Goal: Information Seeking & Learning: Check status

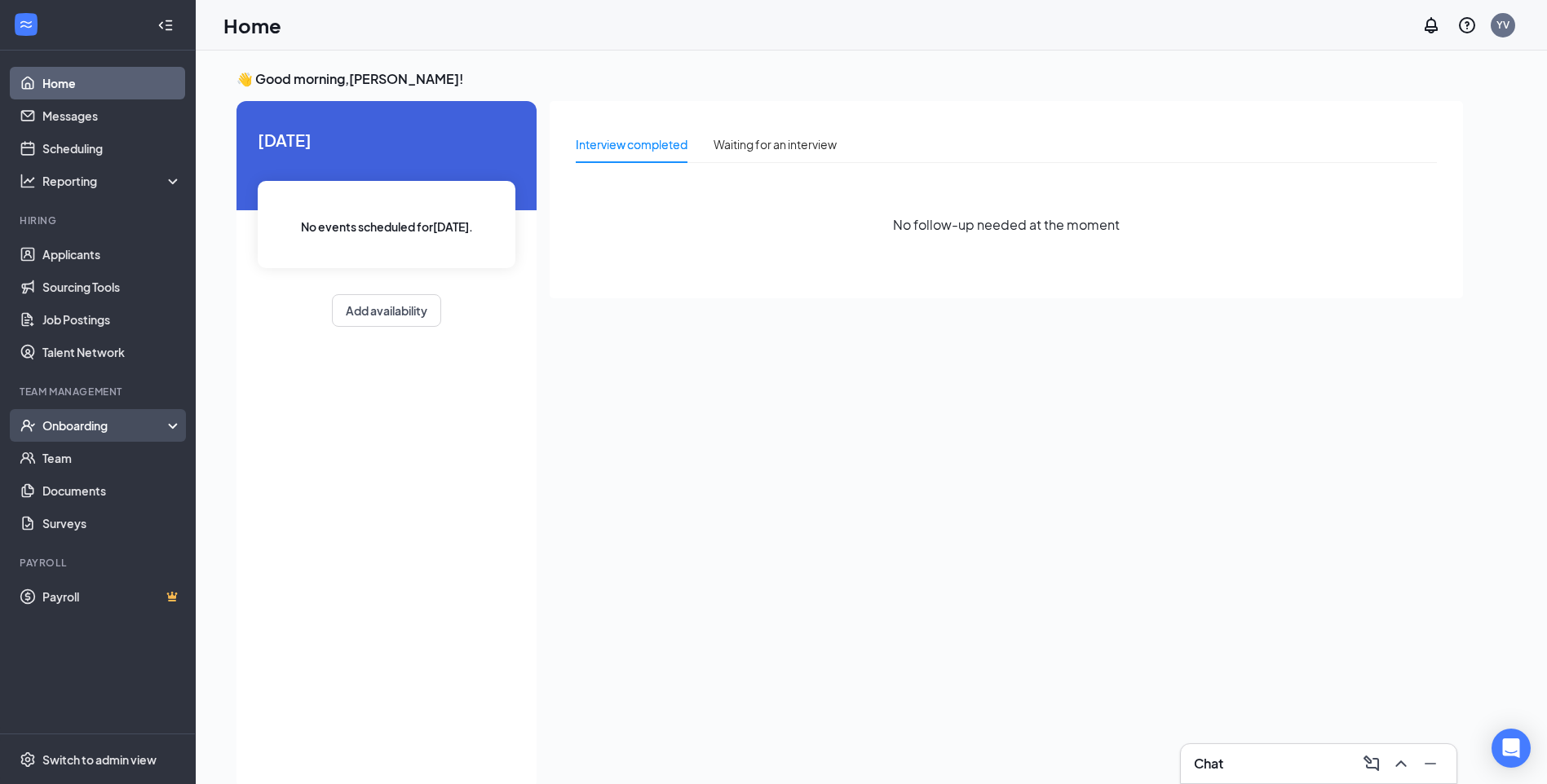
click at [130, 429] on div "Onboarding" at bounding box center [105, 425] width 125 height 16
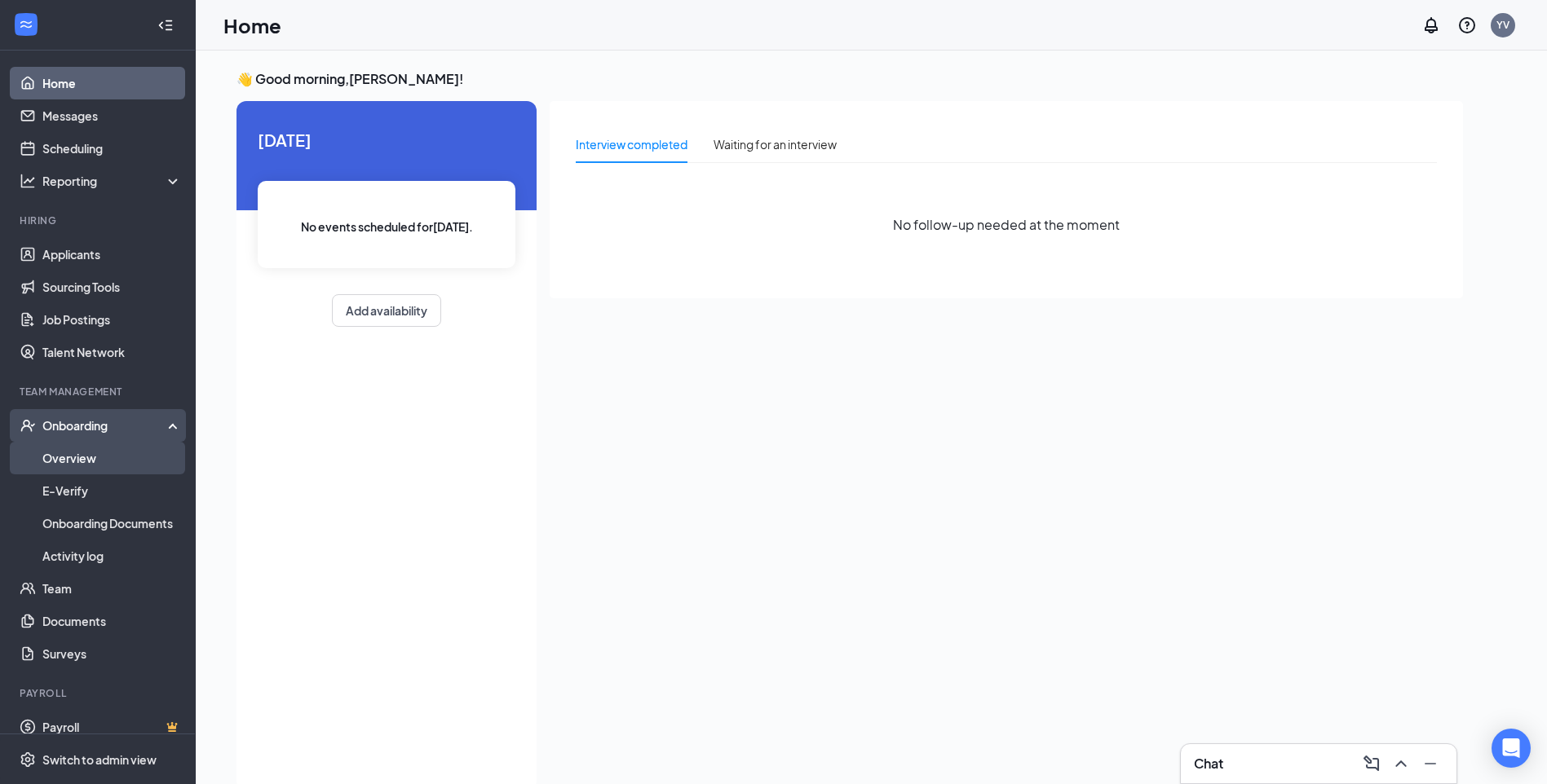
click at [96, 460] on link "Overview" at bounding box center [113, 458] width 140 height 32
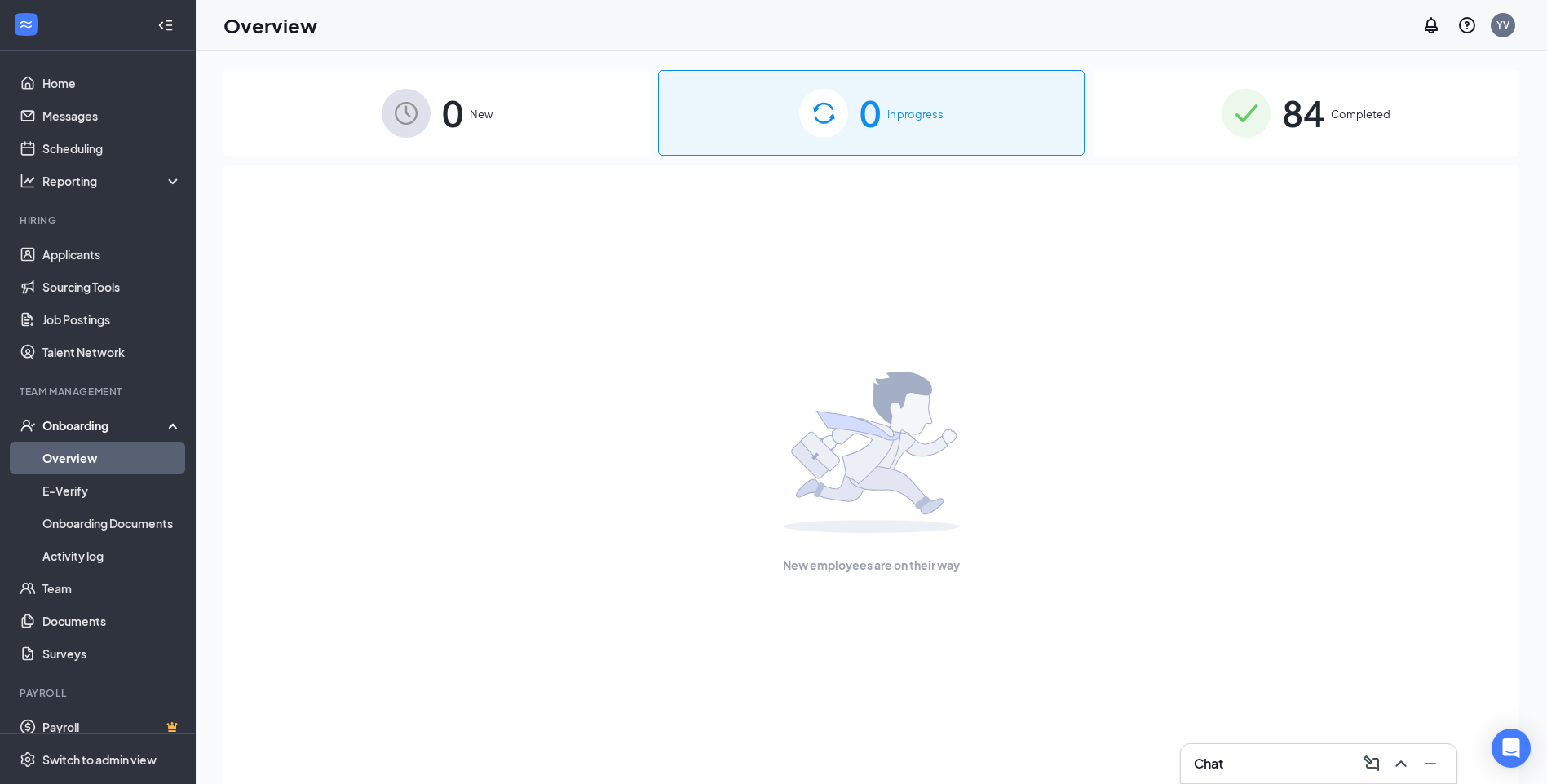
click at [1278, 106] on div "84 Completed" at bounding box center [1306, 112] width 426 height 85
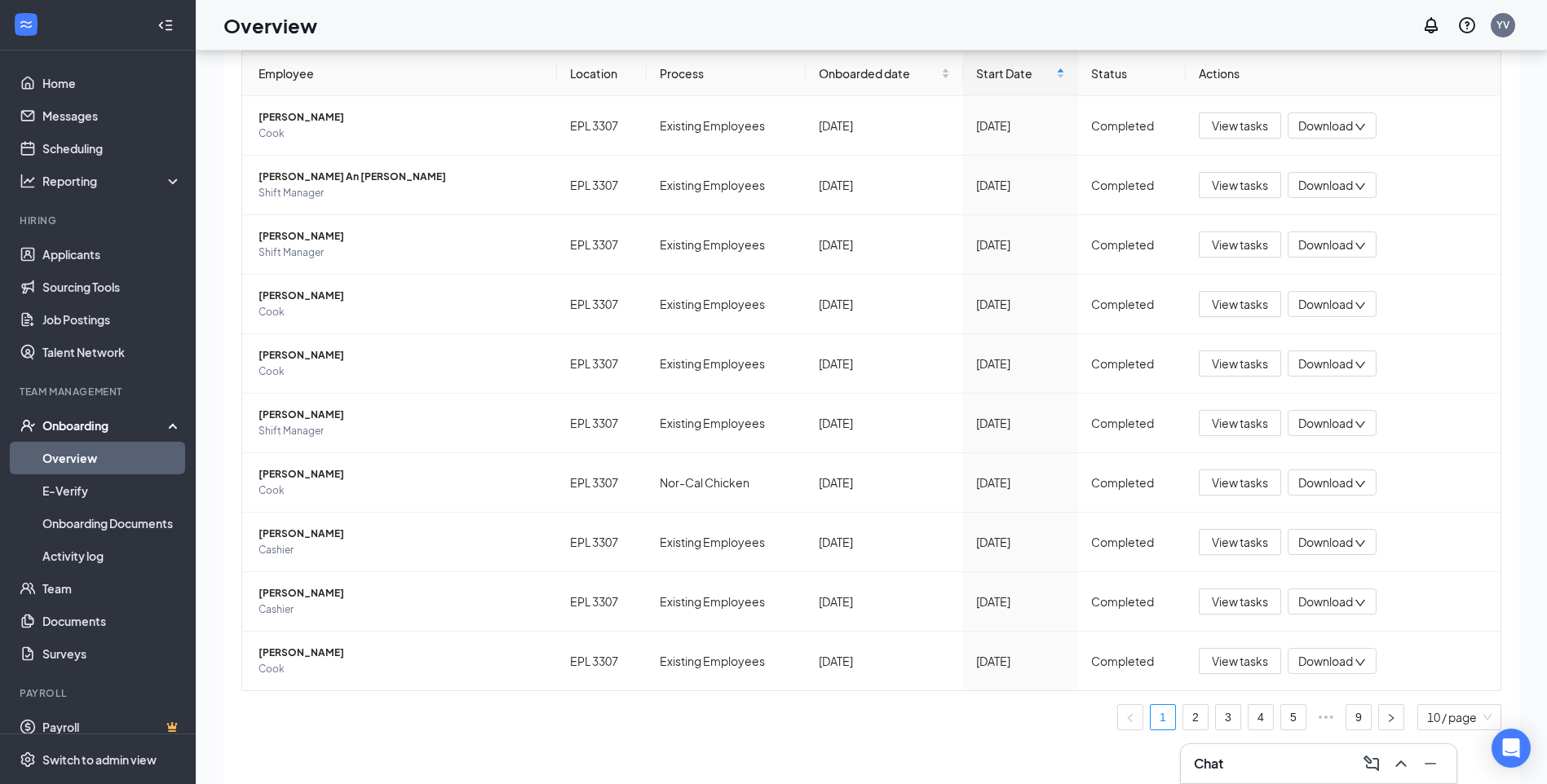
scroll to position [73, 0]
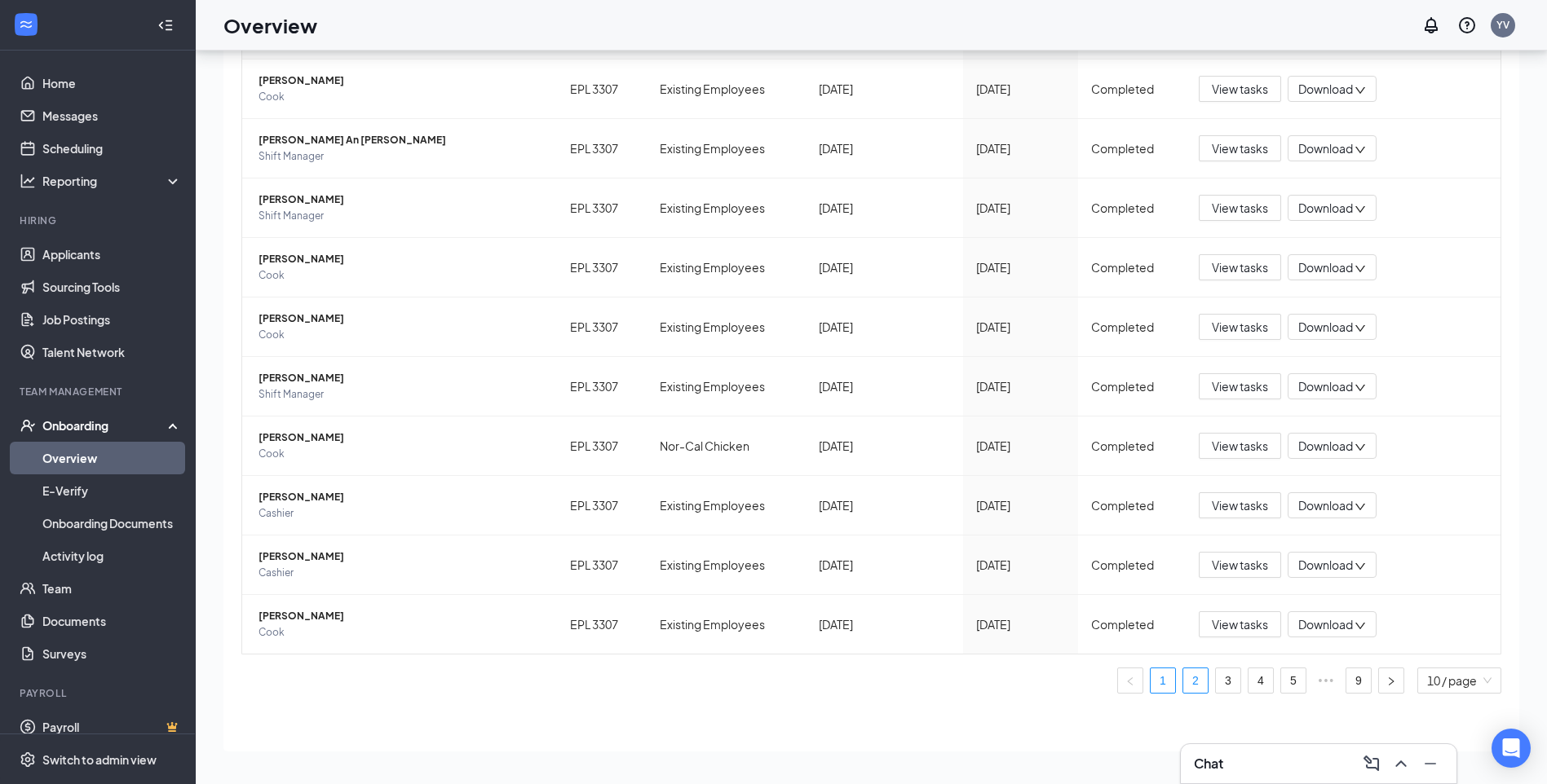
click at [1183, 684] on link "2" at bounding box center [1195, 680] width 25 height 25
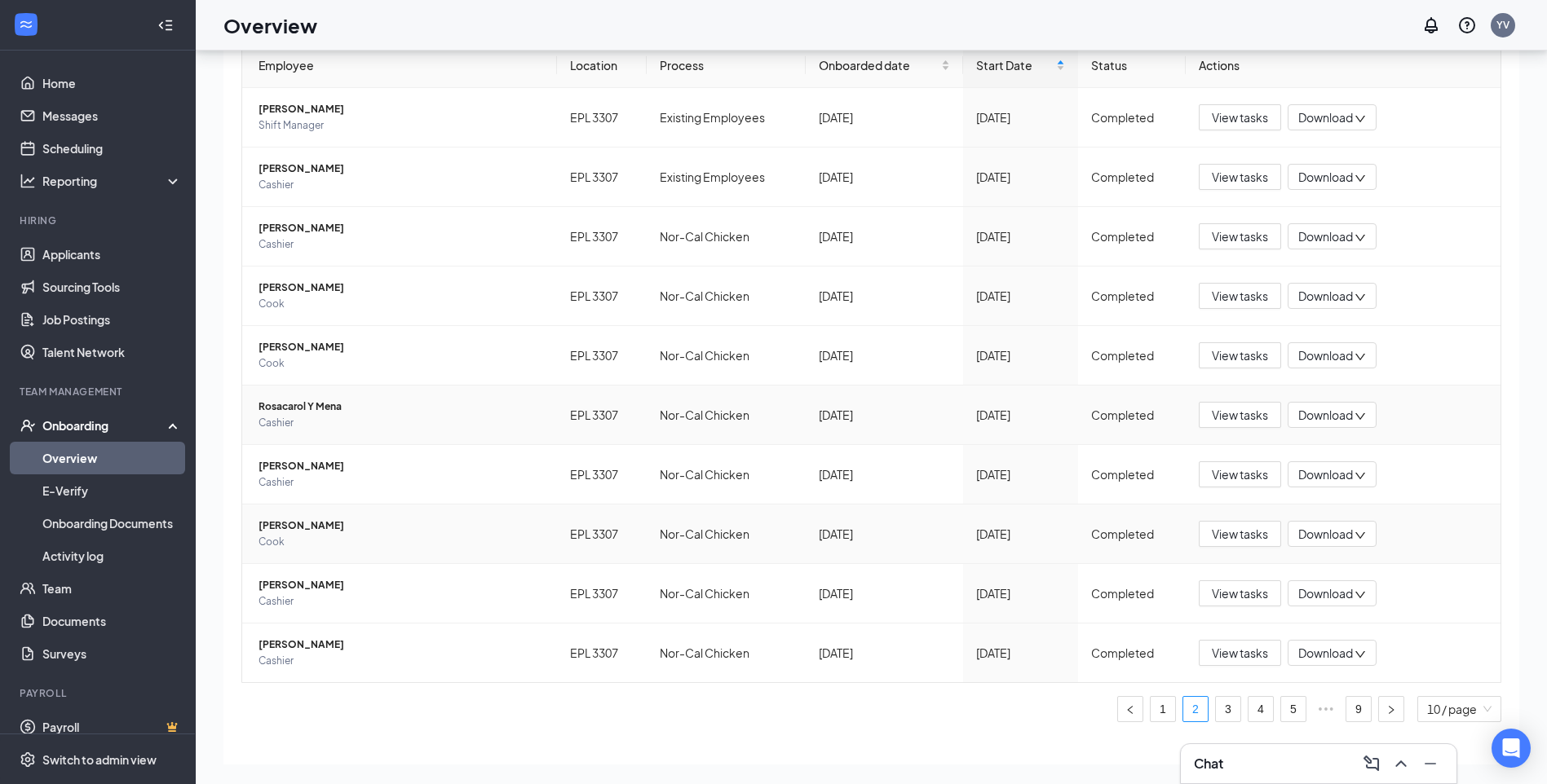
scroll to position [141, 0]
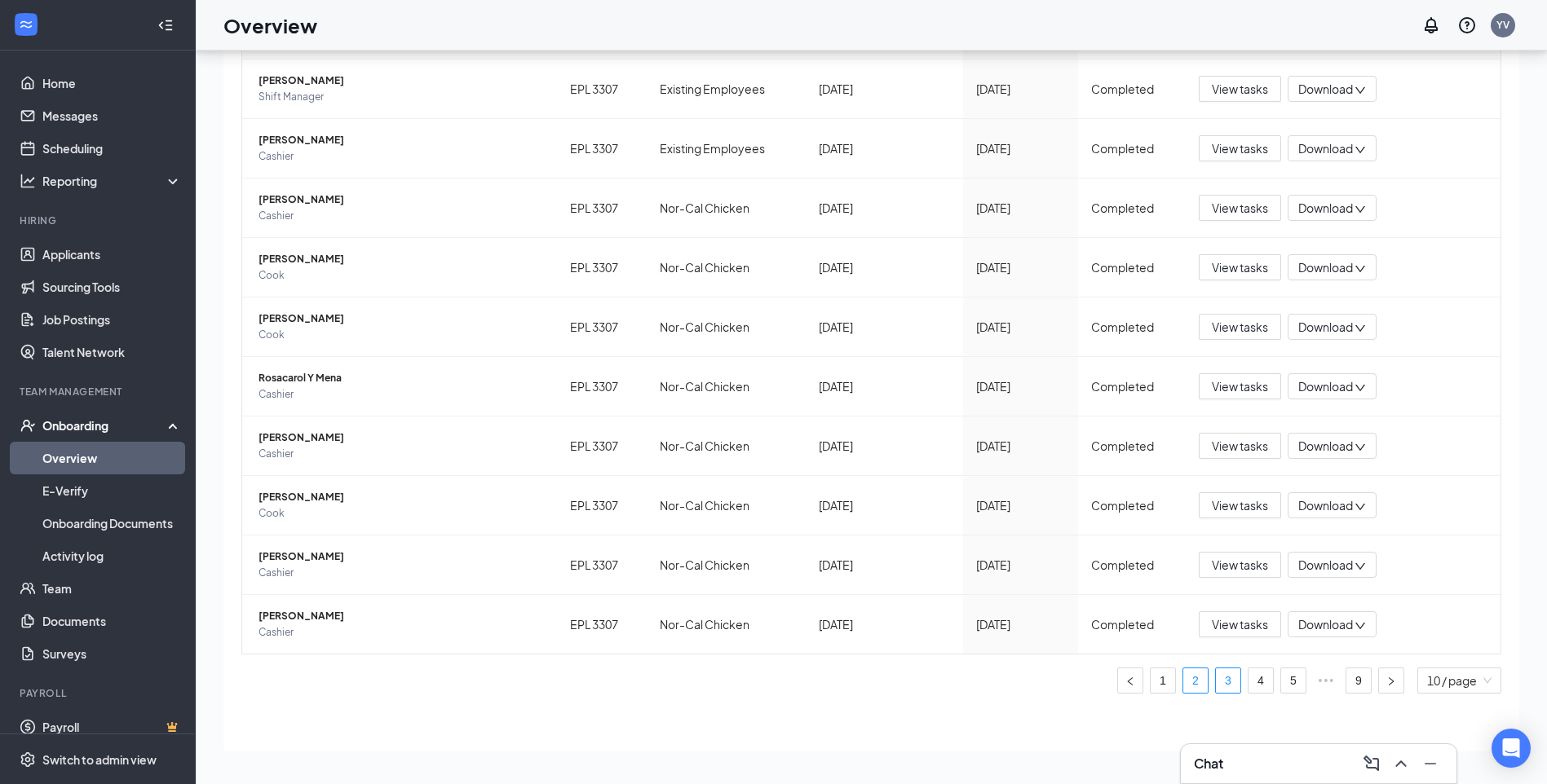
click at [1215, 677] on link "3" at bounding box center [1227, 680] width 25 height 25
click at [305, 79] on span "[PERSON_NAME]" at bounding box center [401, 80] width 286 height 16
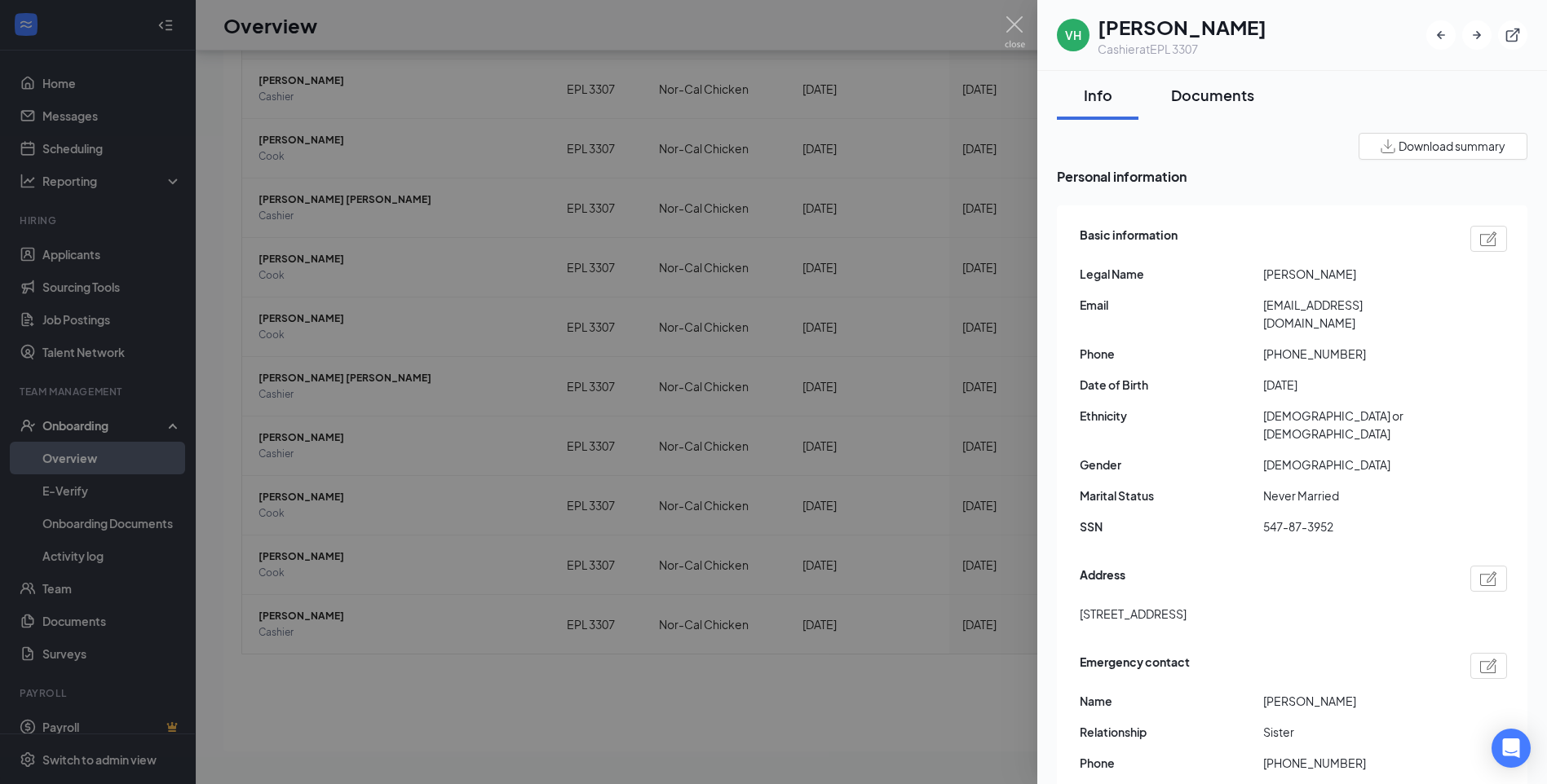
click at [1219, 81] on button "Documents" at bounding box center [1212, 95] width 116 height 49
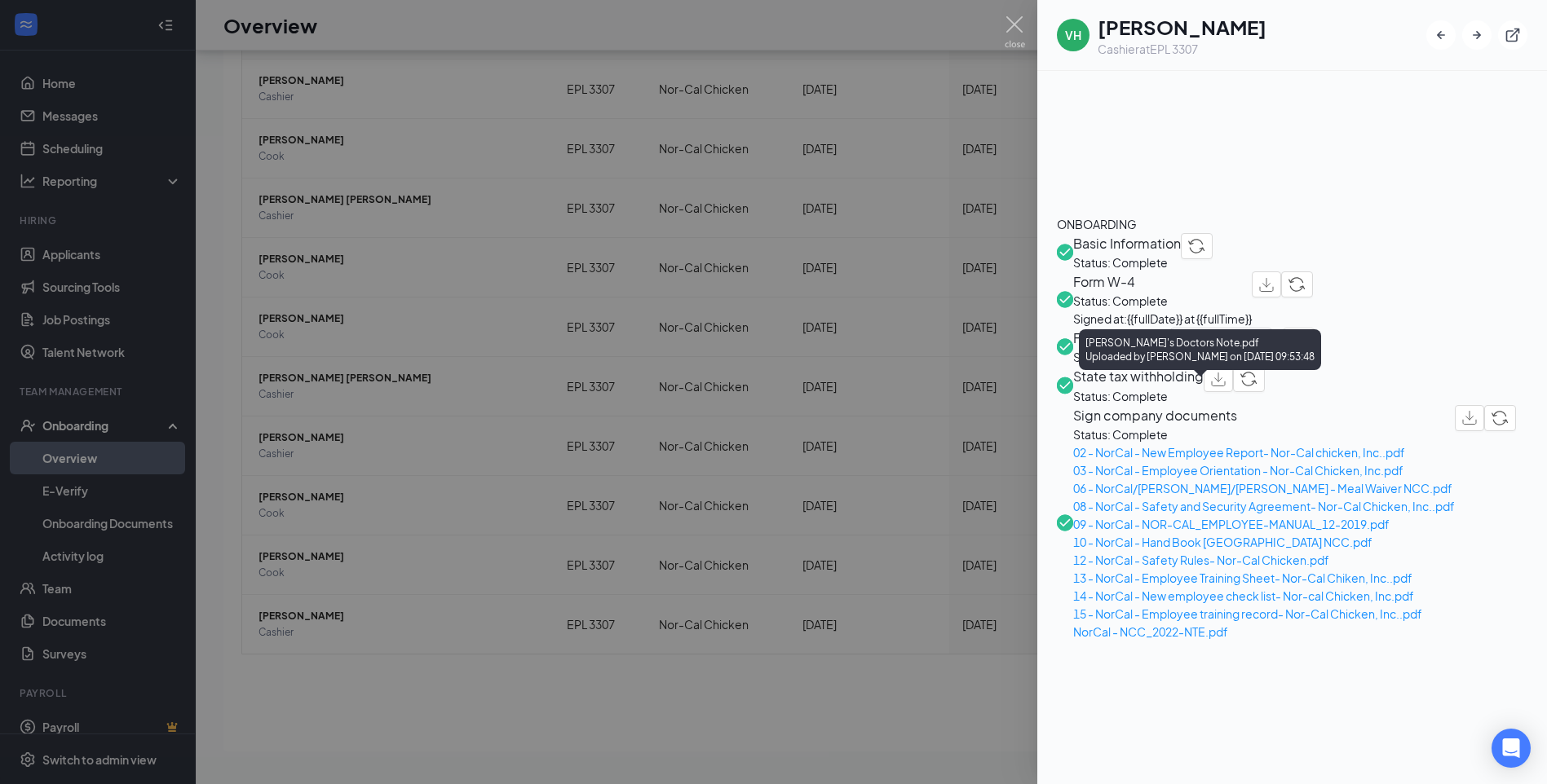
scroll to position [449, 0]
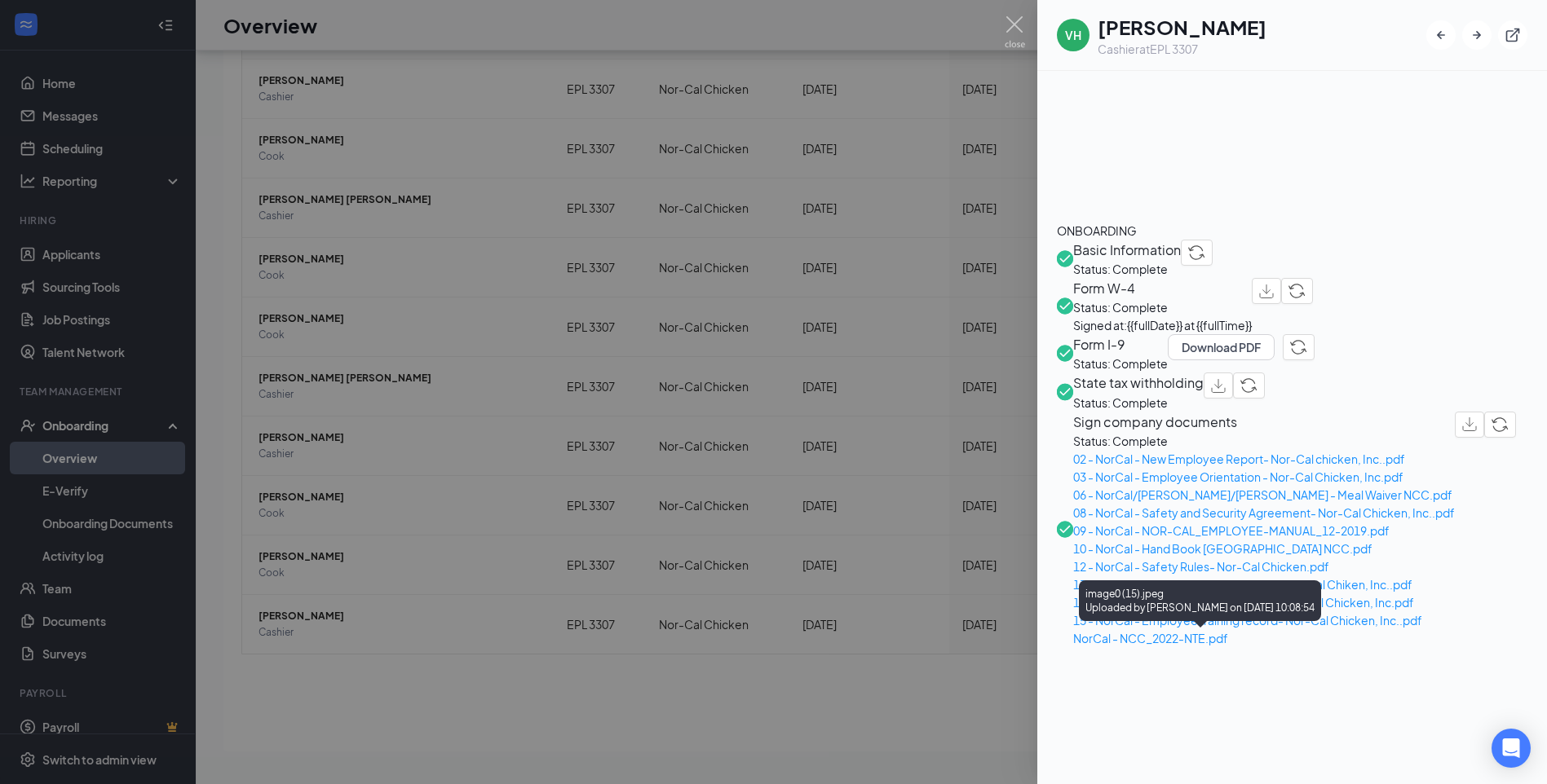
click at [654, 285] on div at bounding box center [773, 392] width 1547 height 784
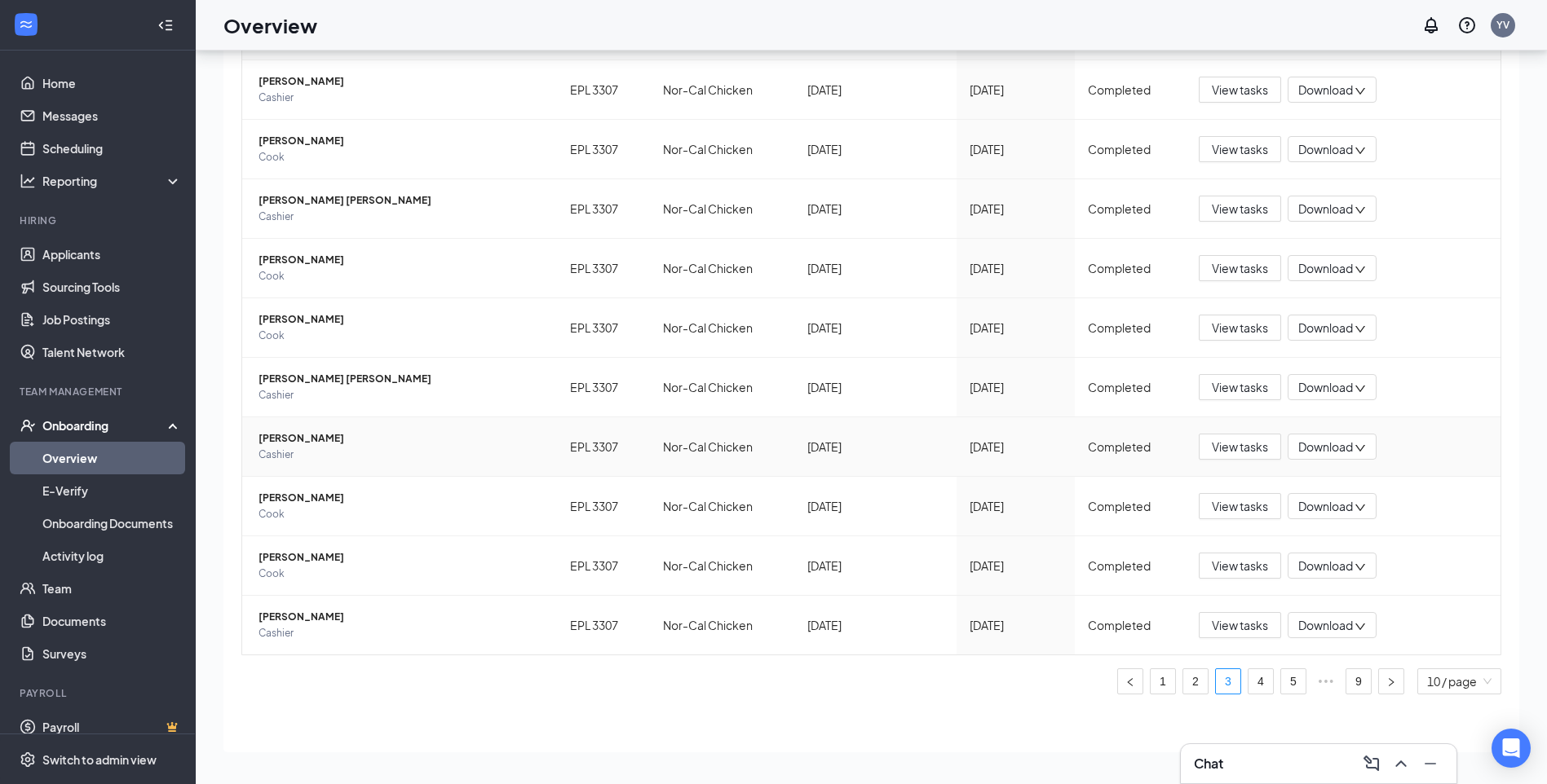
scroll to position [141, 0]
click at [1154, 681] on link "1" at bounding box center [1163, 680] width 25 height 25
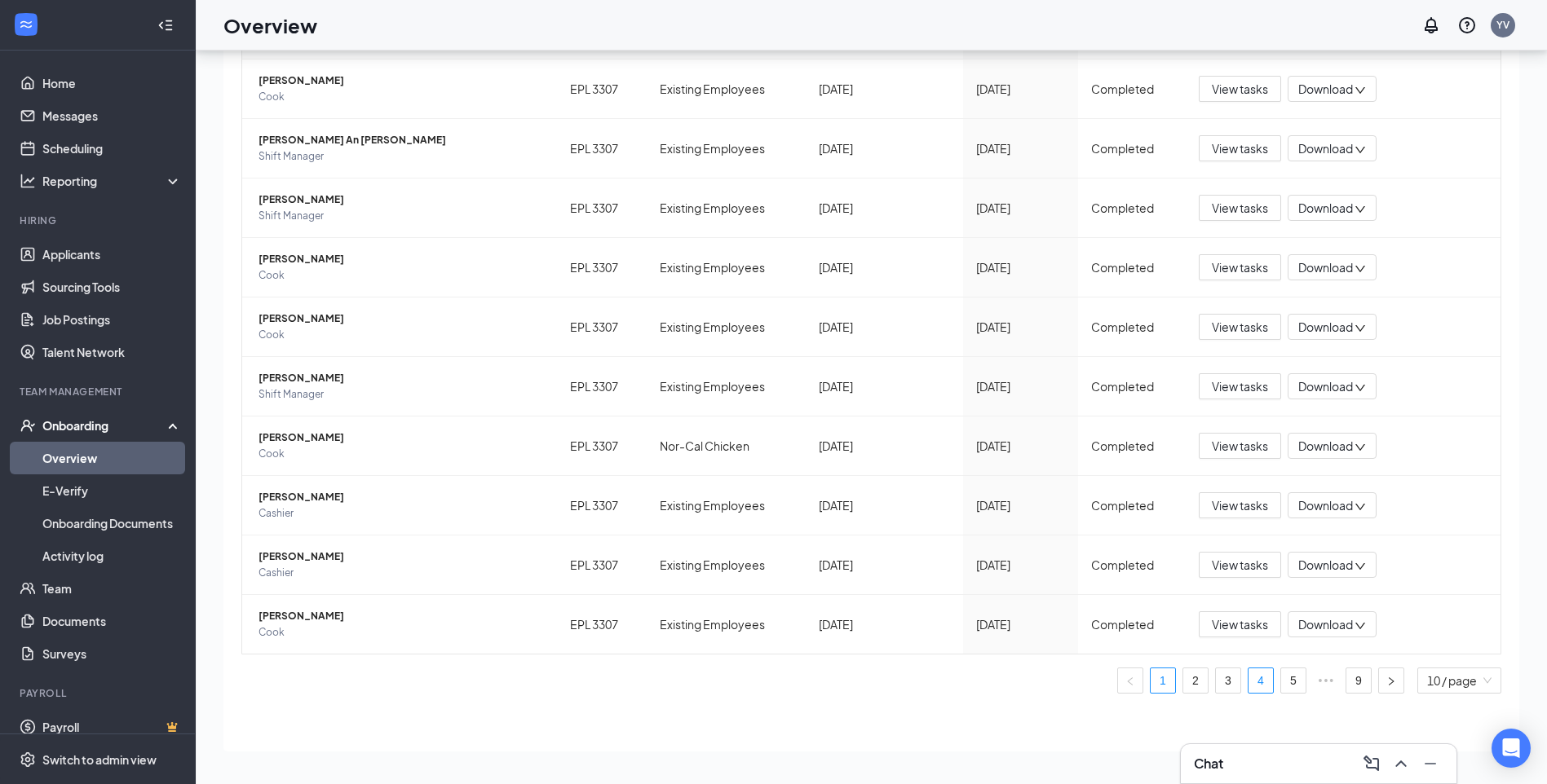
click at [1248, 676] on link "4" at bounding box center [1260, 680] width 25 height 25
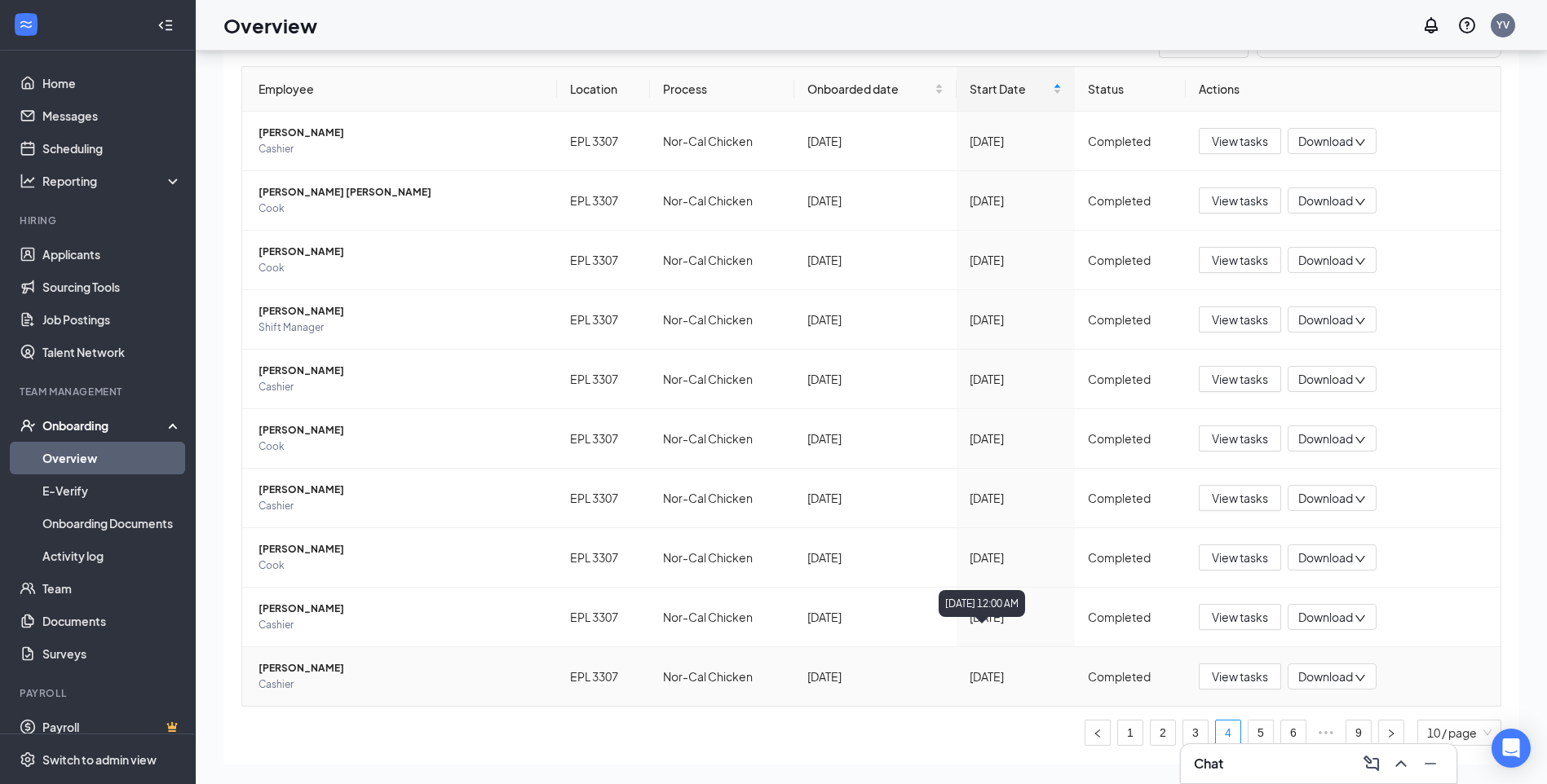
scroll to position [141, 0]
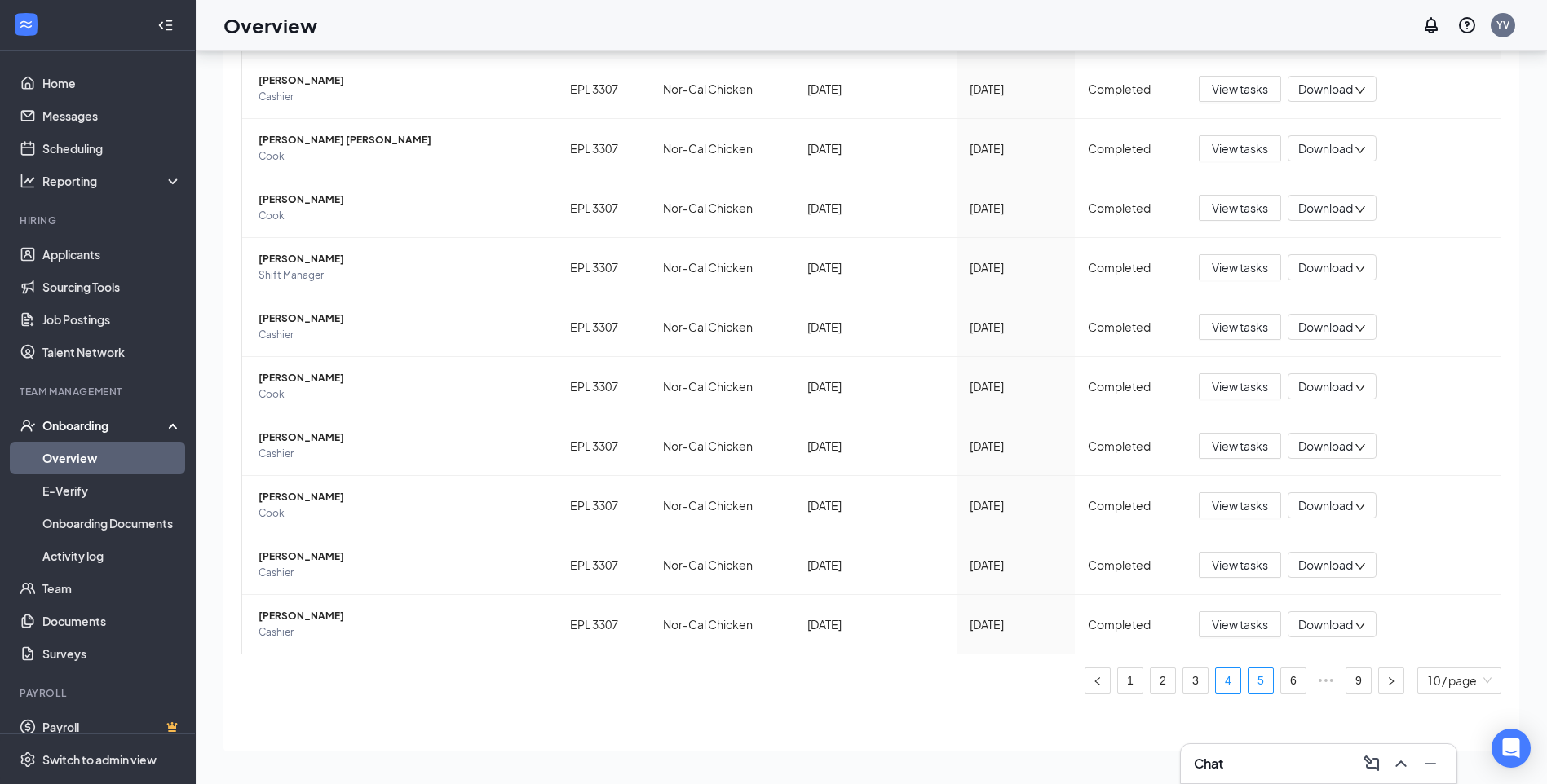
click at [1250, 684] on link "5" at bounding box center [1260, 680] width 25 height 25
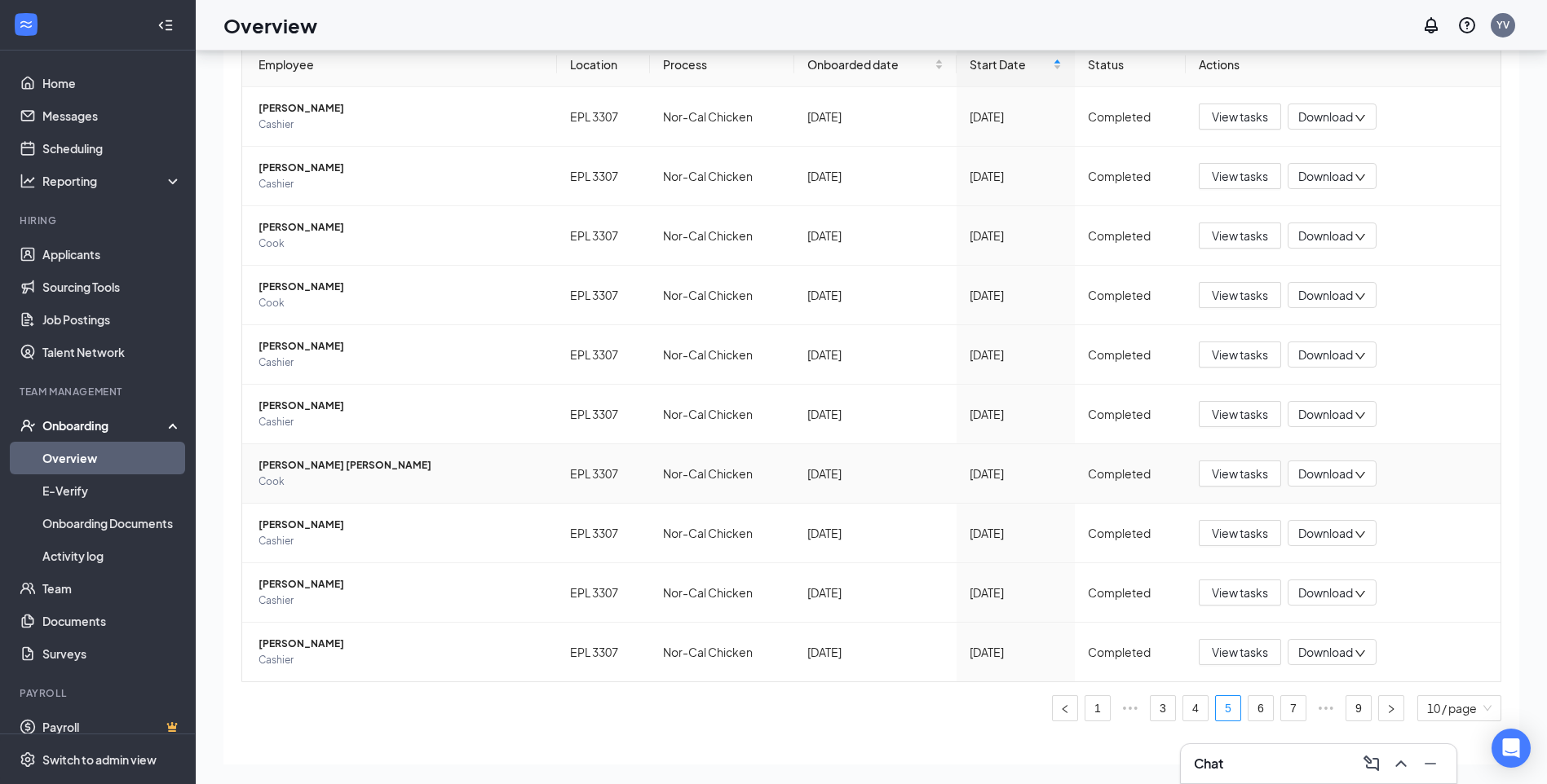
scroll to position [141, 0]
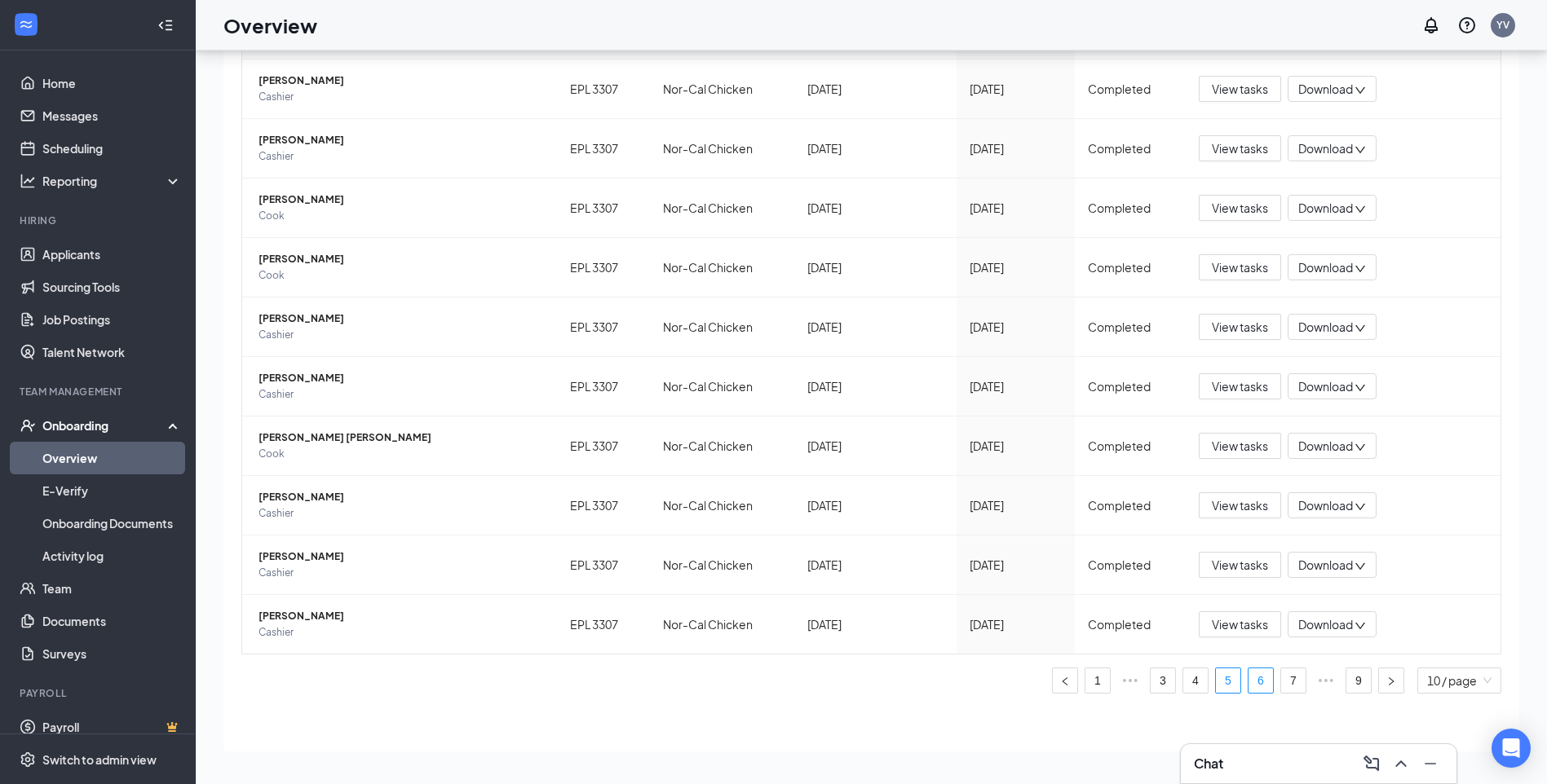
click at [1248, 680] on link "6" at bounding box center [1260, 680] width 25 height 25
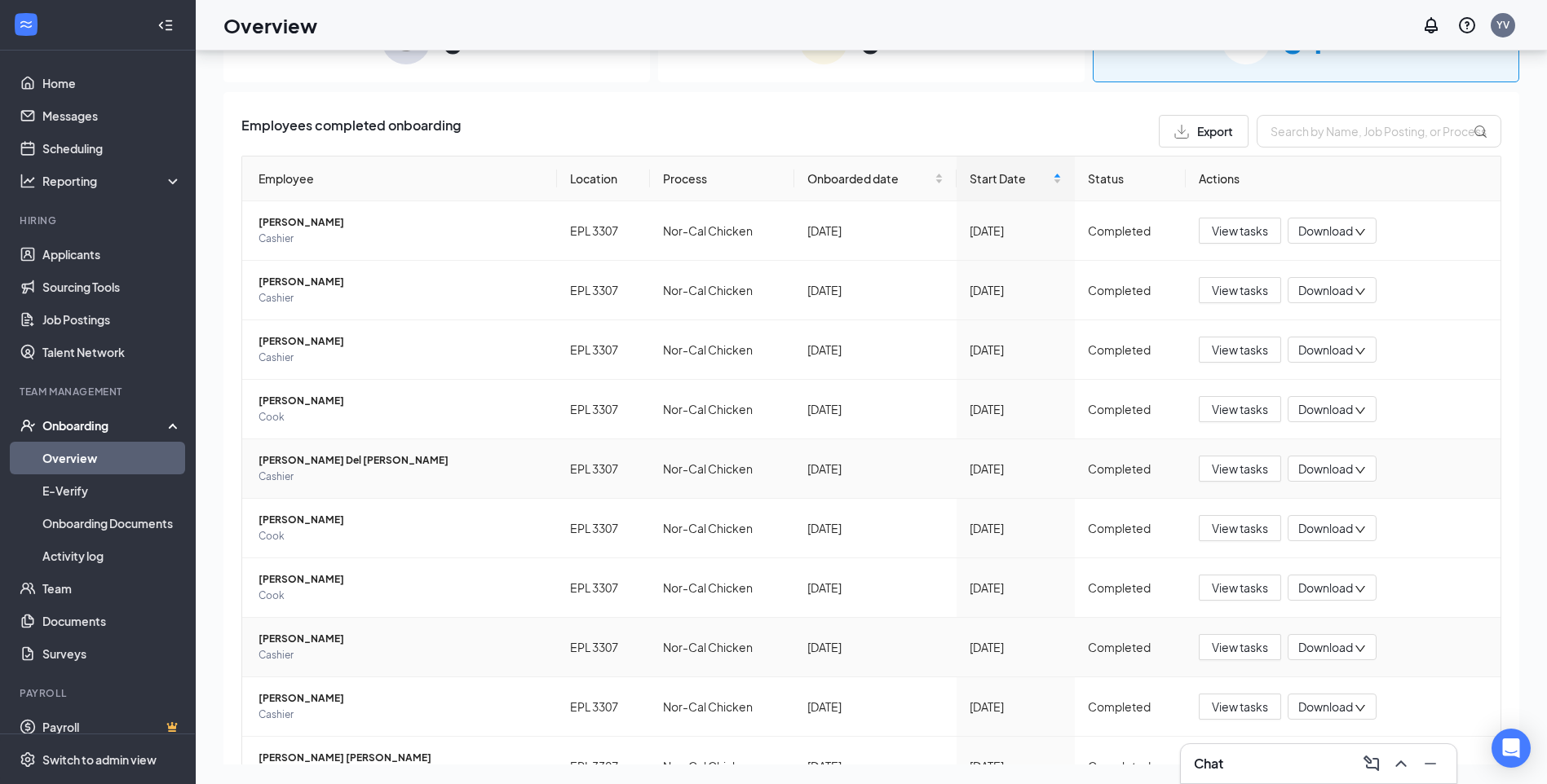
scroll to position [141, 0]
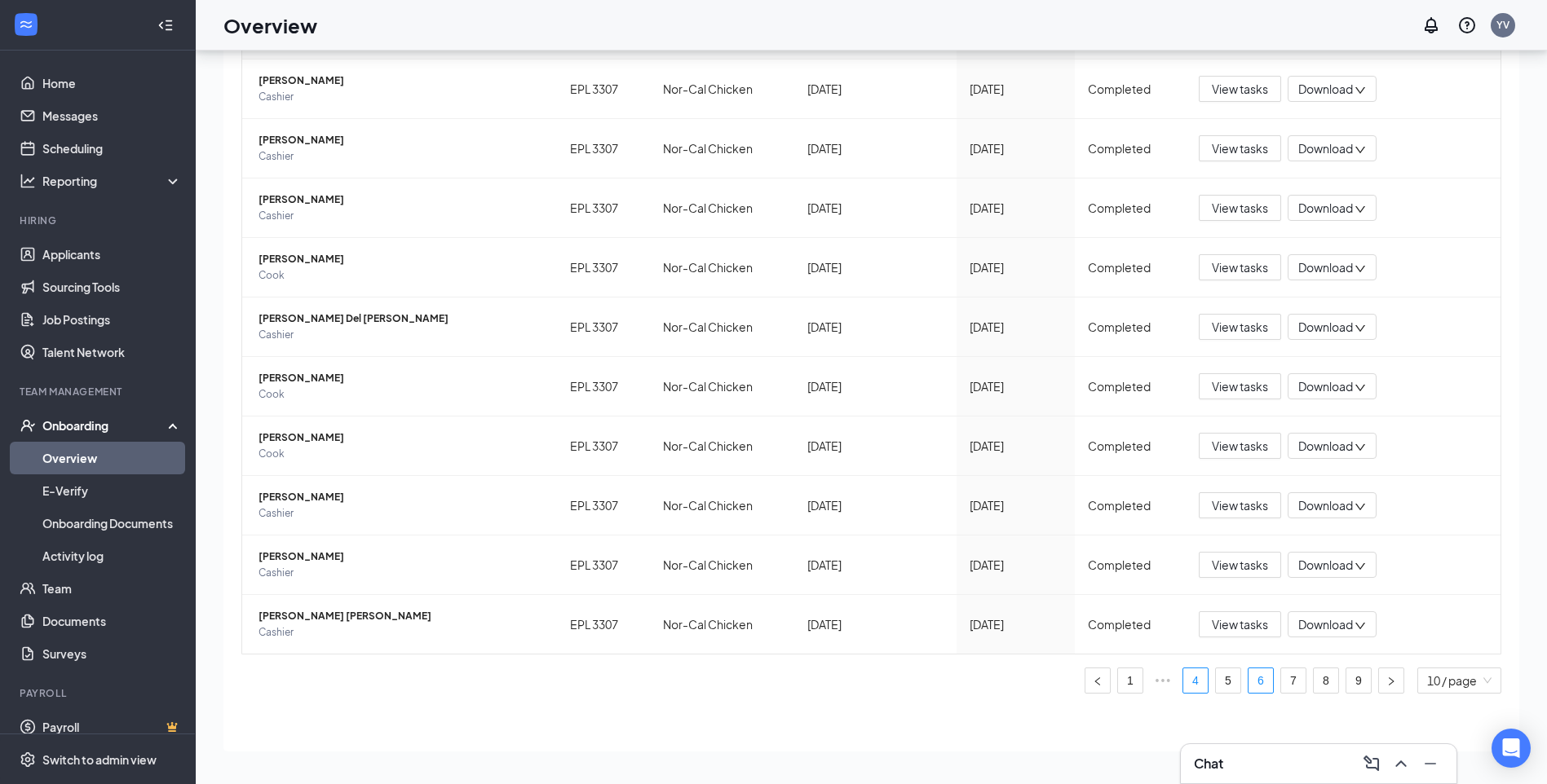
click at [1183, 679] on link "4" at bounding box center [1195, 680] width 25 height 25
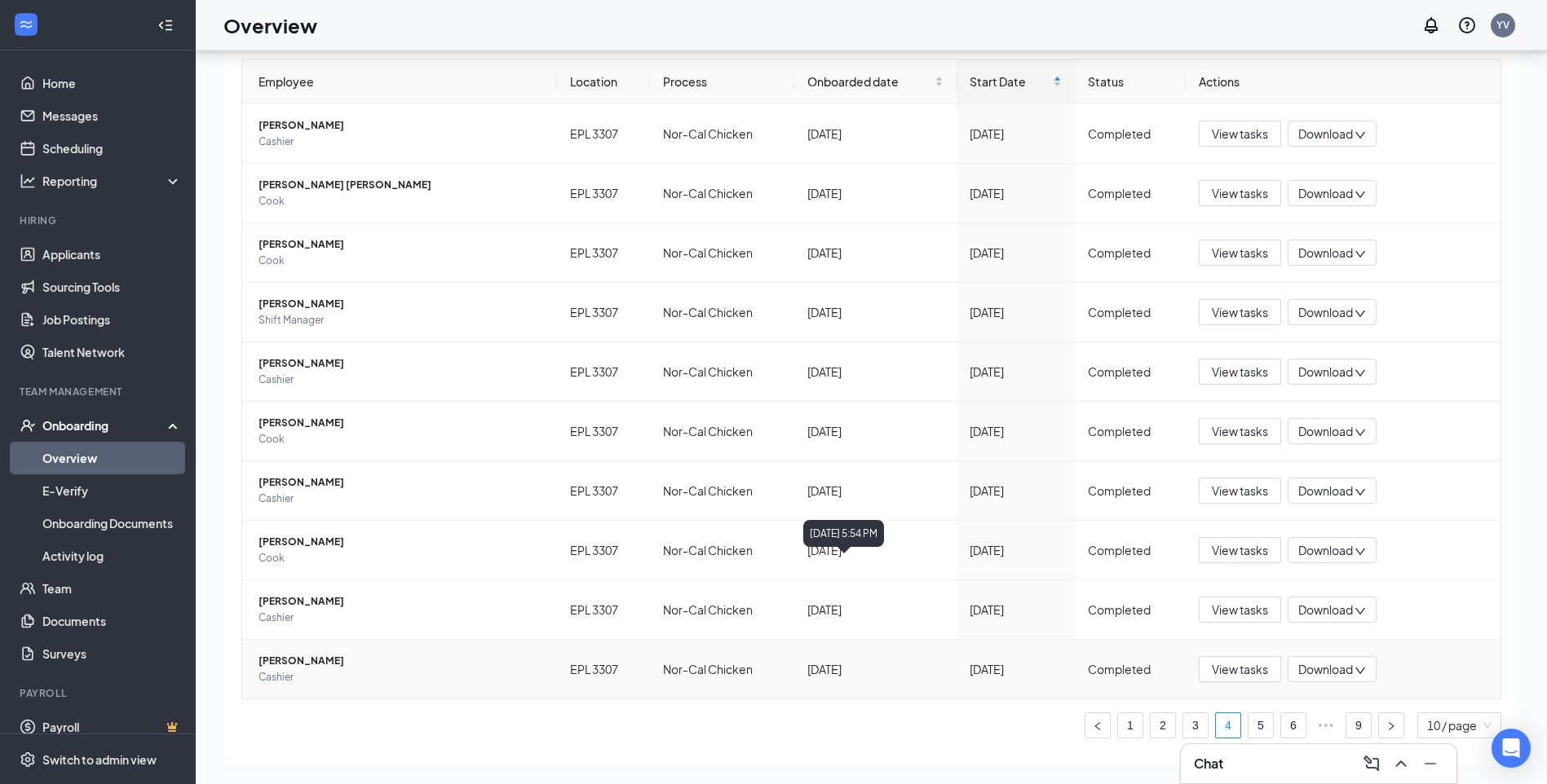
scroll to position [141, 0]
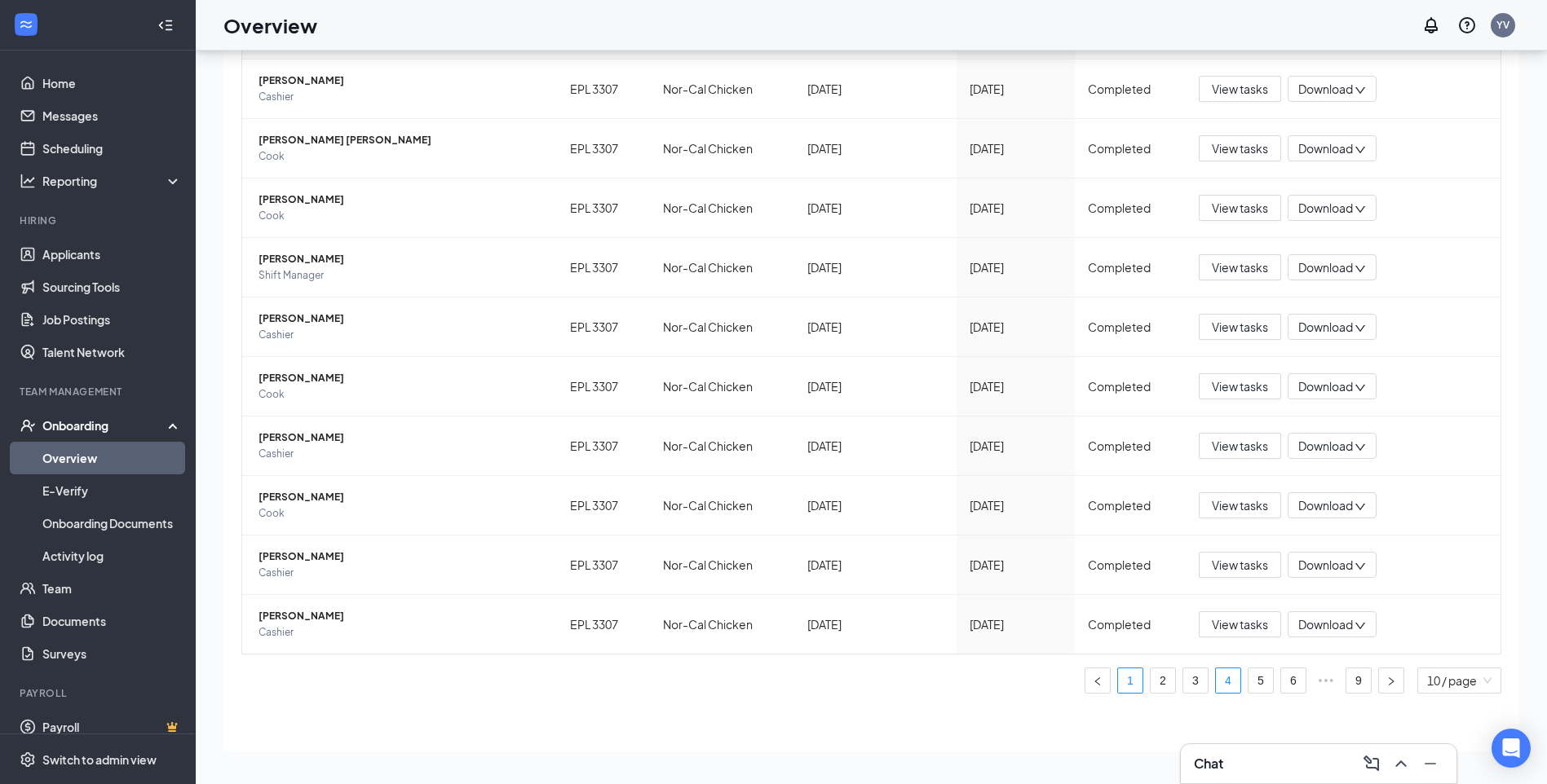
click at [1117, 683] on link "1" at bounding box center [1129, 680] width 25 height 25
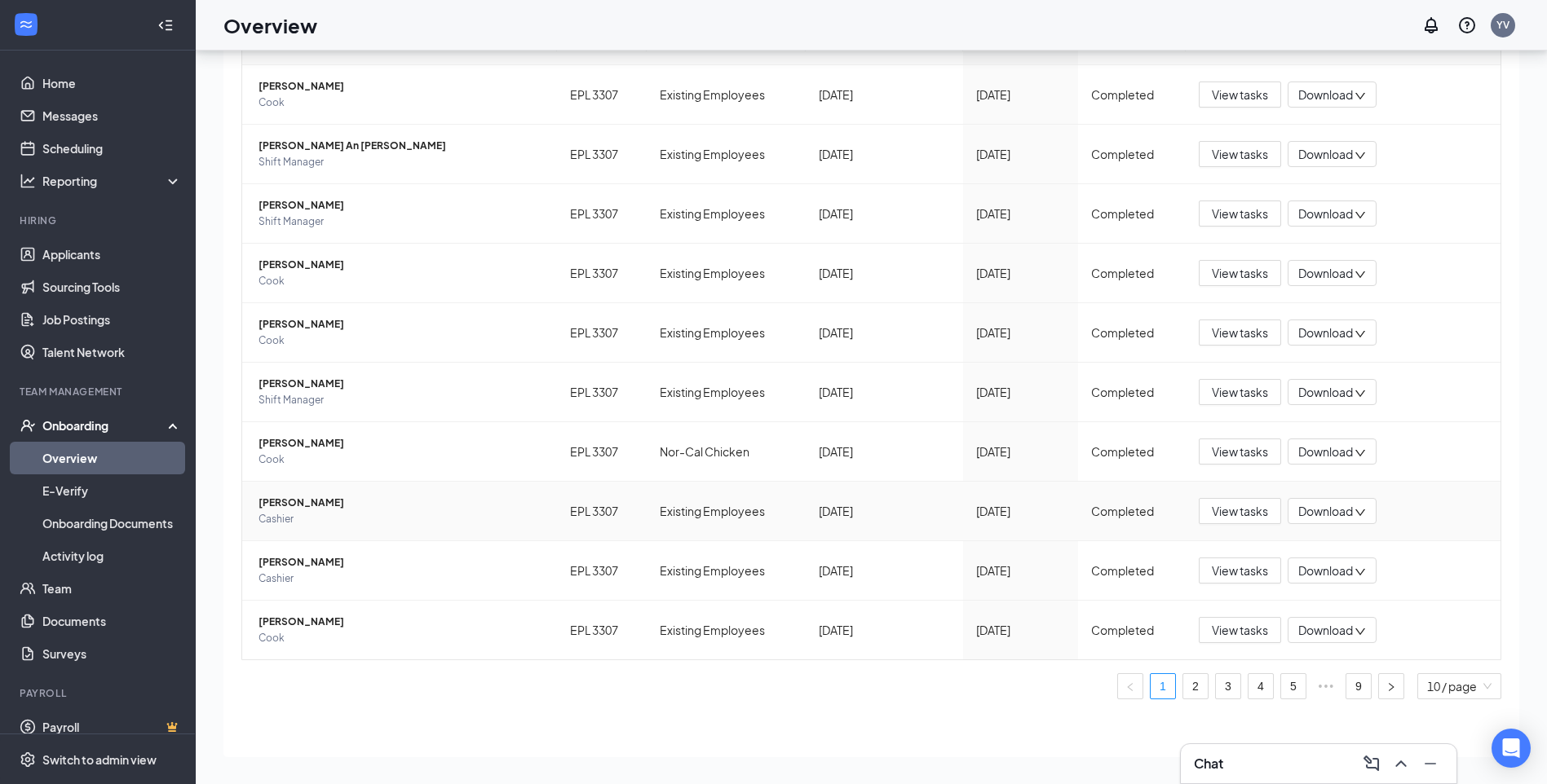
scroll to position [141, 0]
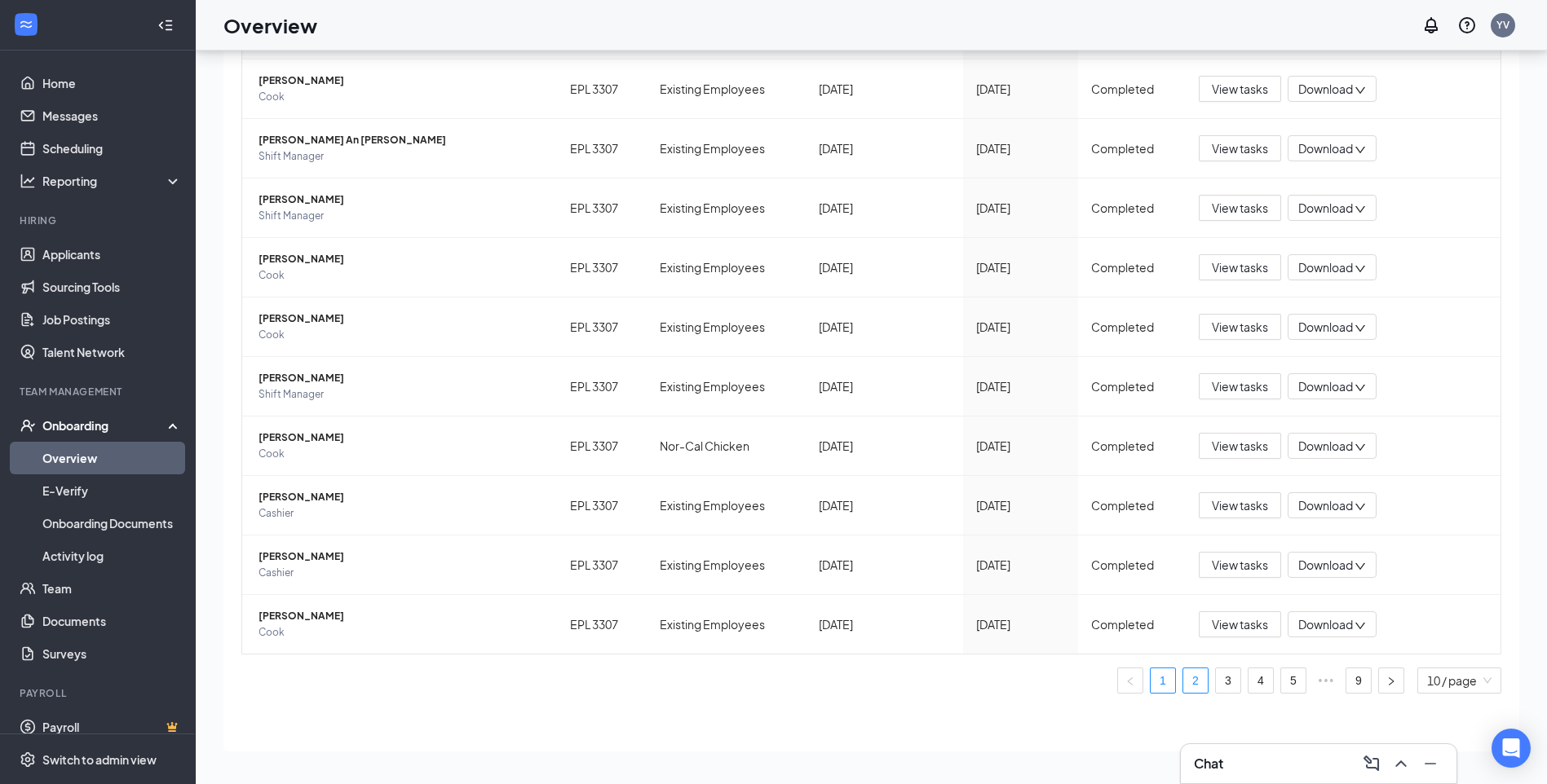
click at [1184, 684] on link "2" at bounding box center [1195, 680] width 25 height 25
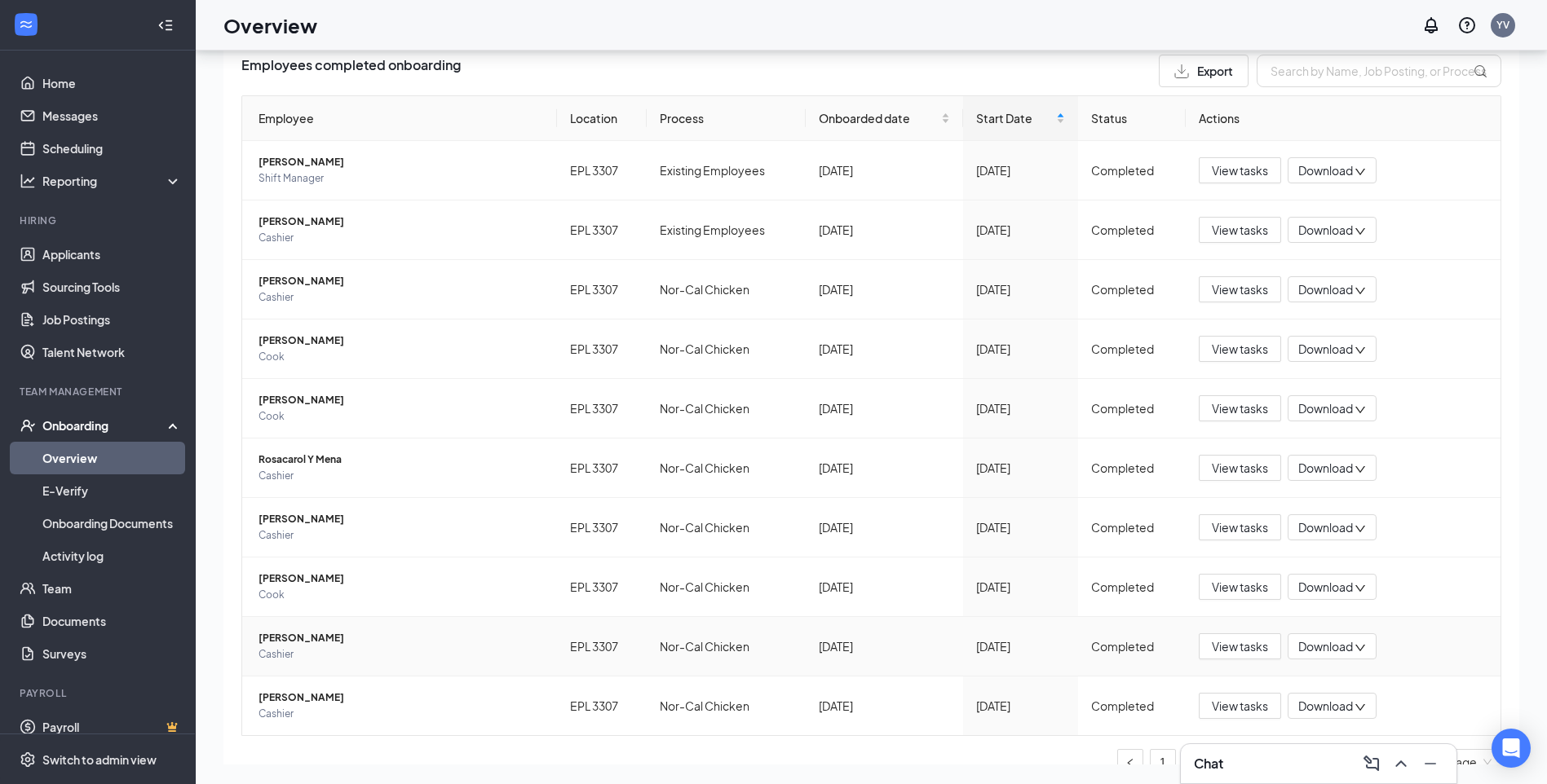
scroll to position [141, 0]
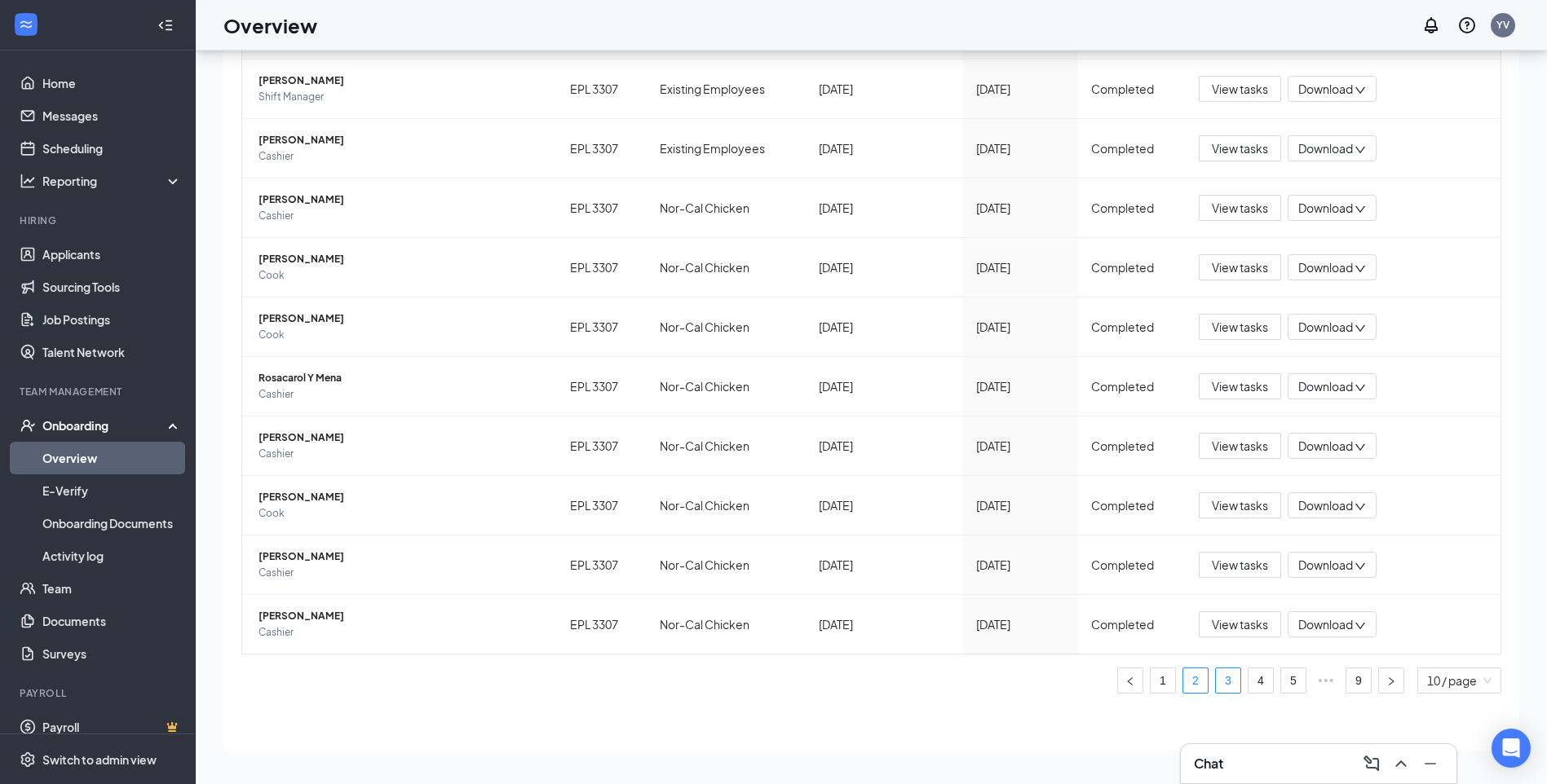
click at [1215, 689] on link "3" at bounding box center [1227, 680] width 25 height 25
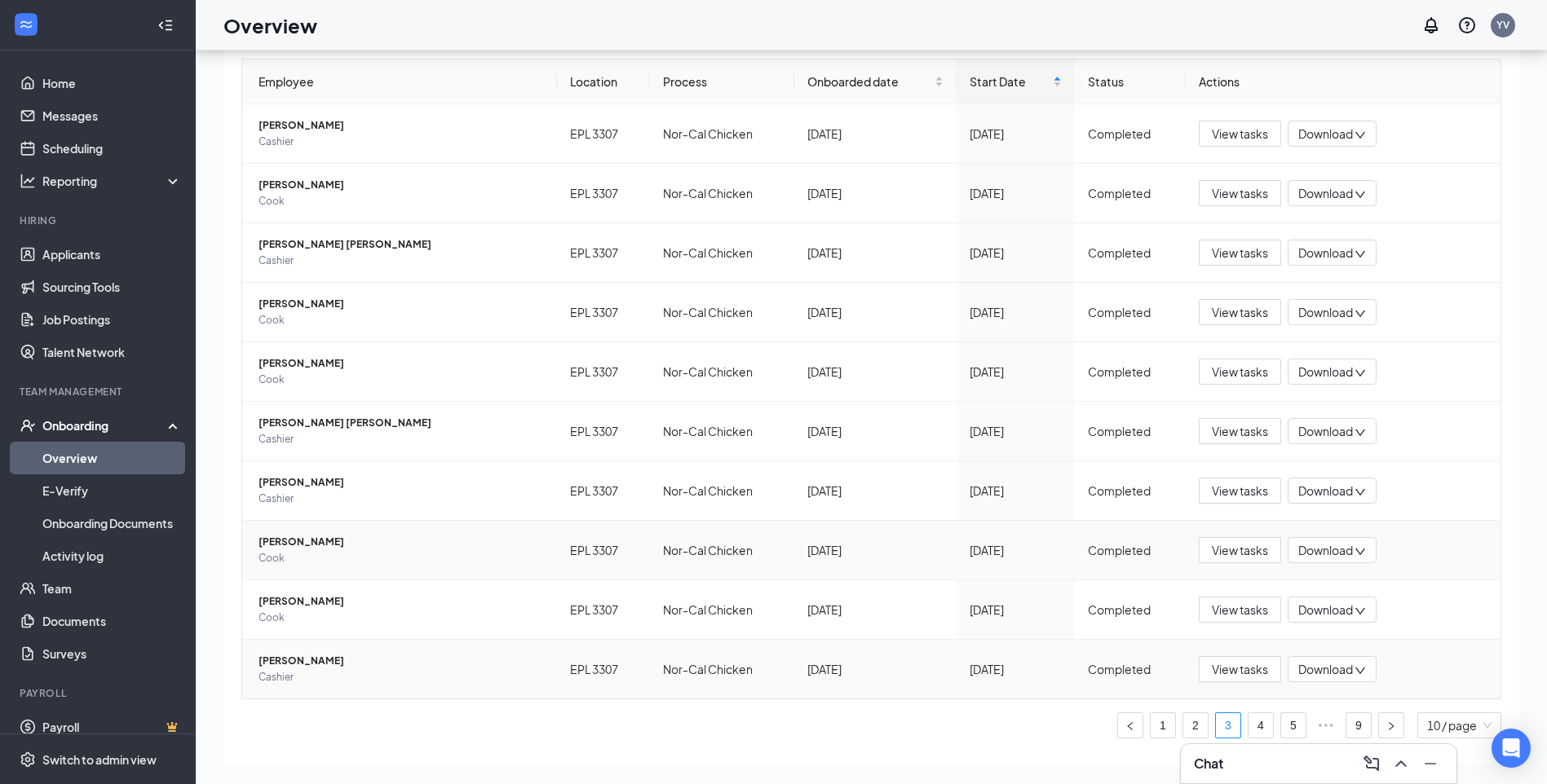
scroll to position [141, 0]
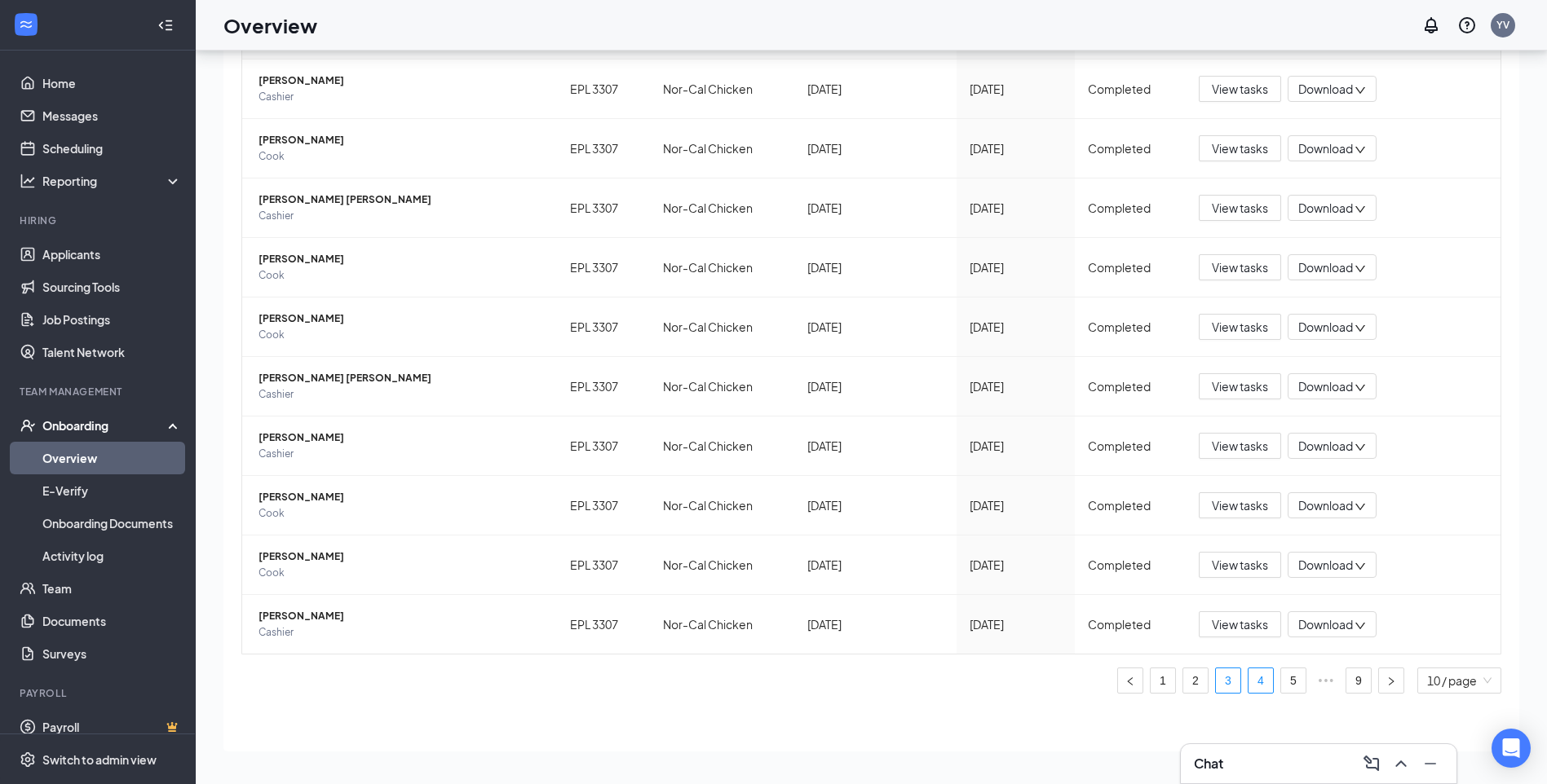
click at [1250, 685] on link "4" at bounding box center [1260, 680] width 25 height 25
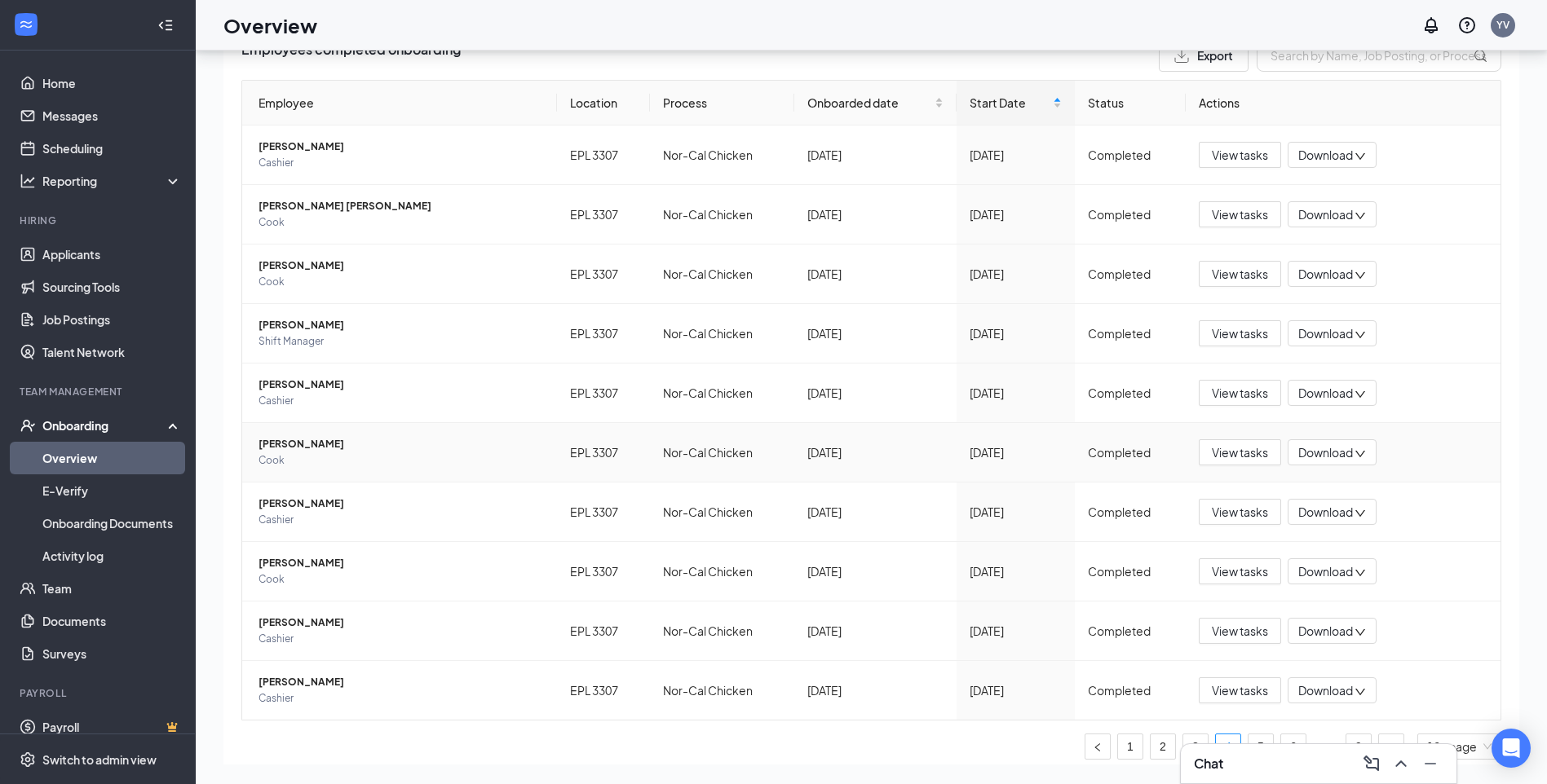
scroll to position [141, 0]
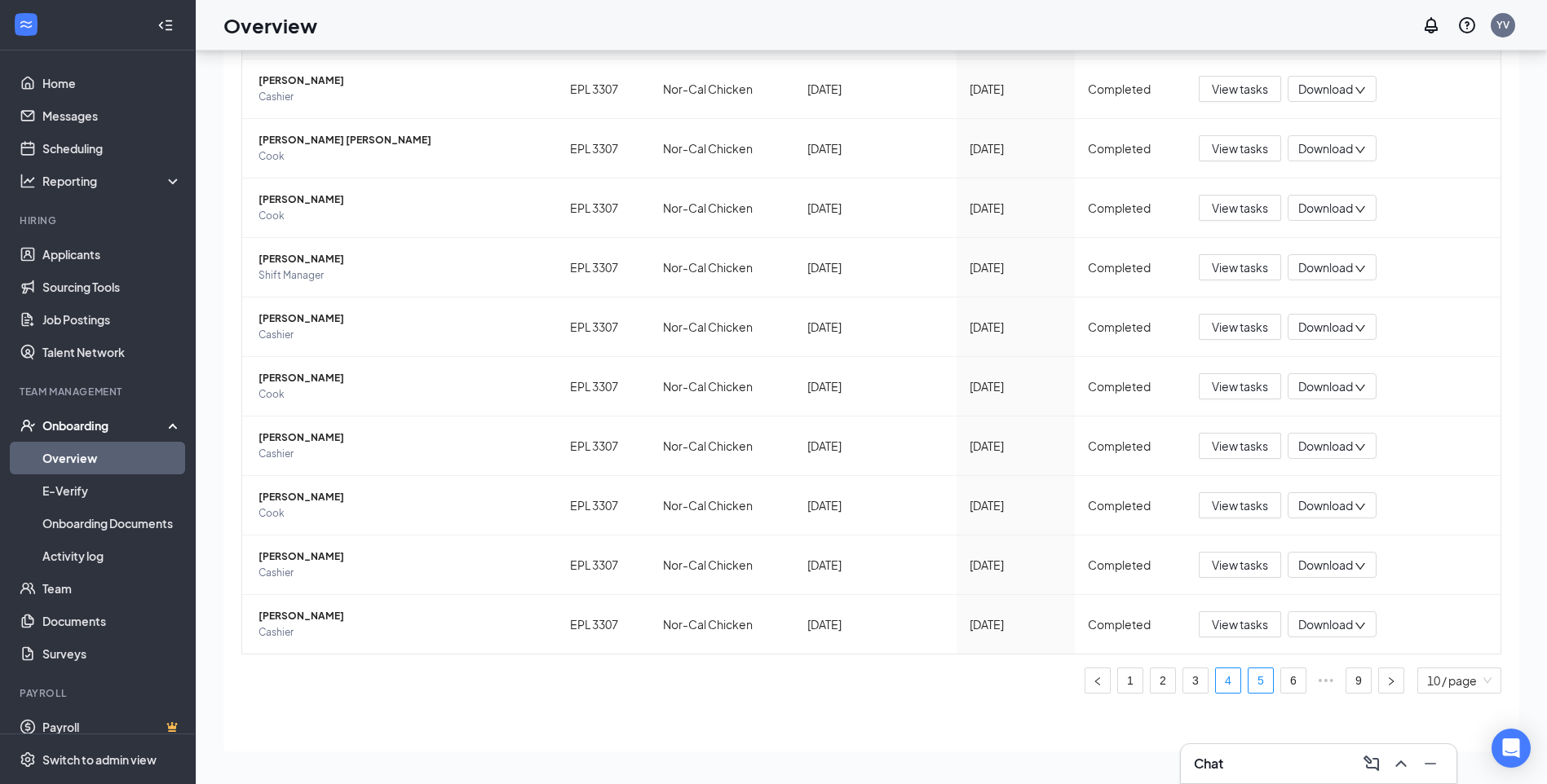
click at [1248, 689] on link "5" at bounding box center [1260, 680] width 25 height 25
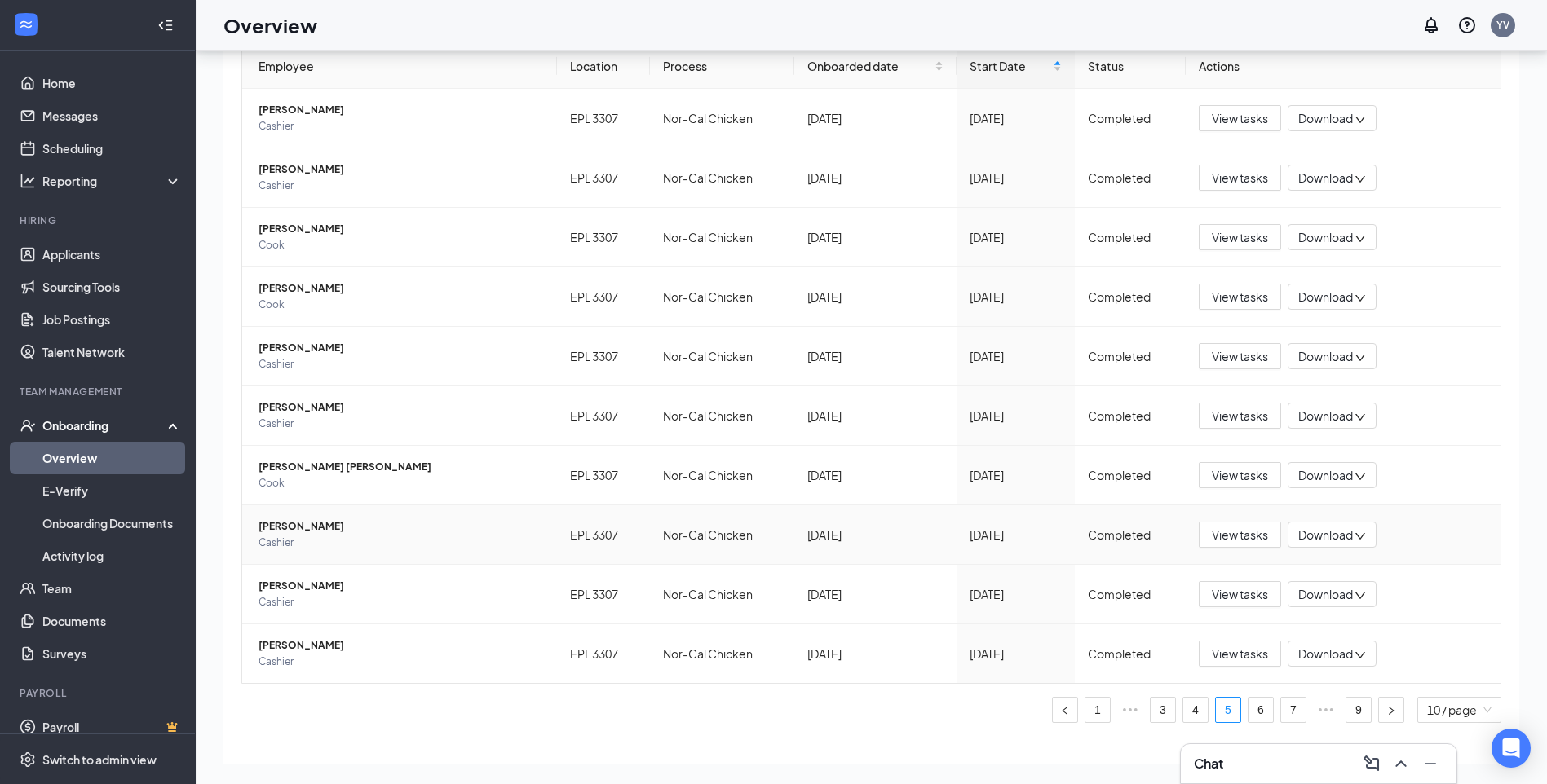
scroll to position [141, 0]
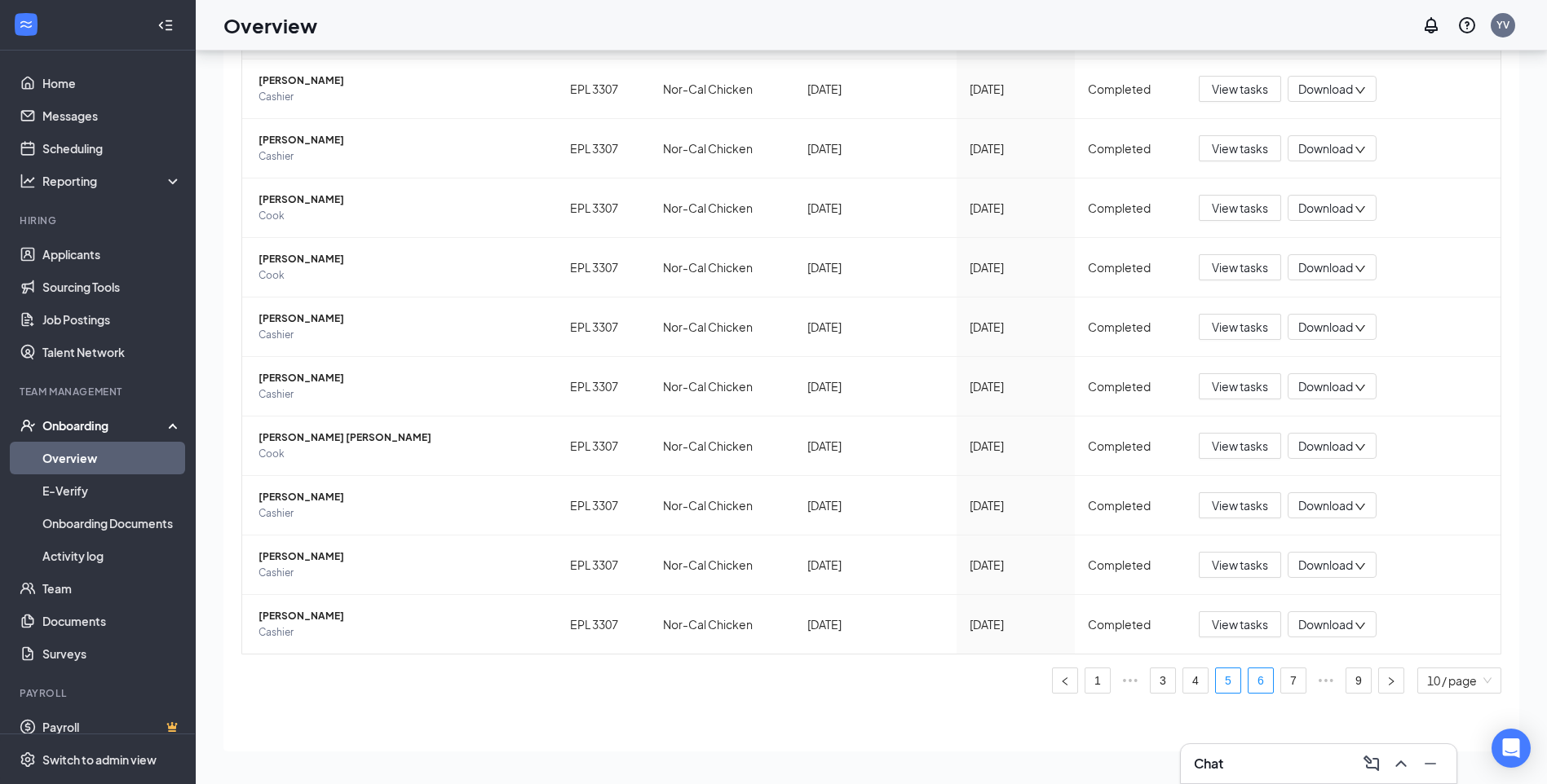
click at [1248, 674] on link "6" at bounding box center [1260, 680] width 25 height 25
click at [1286, 686] on link "7" at bounding box center [1293, 680] width 25 height 25
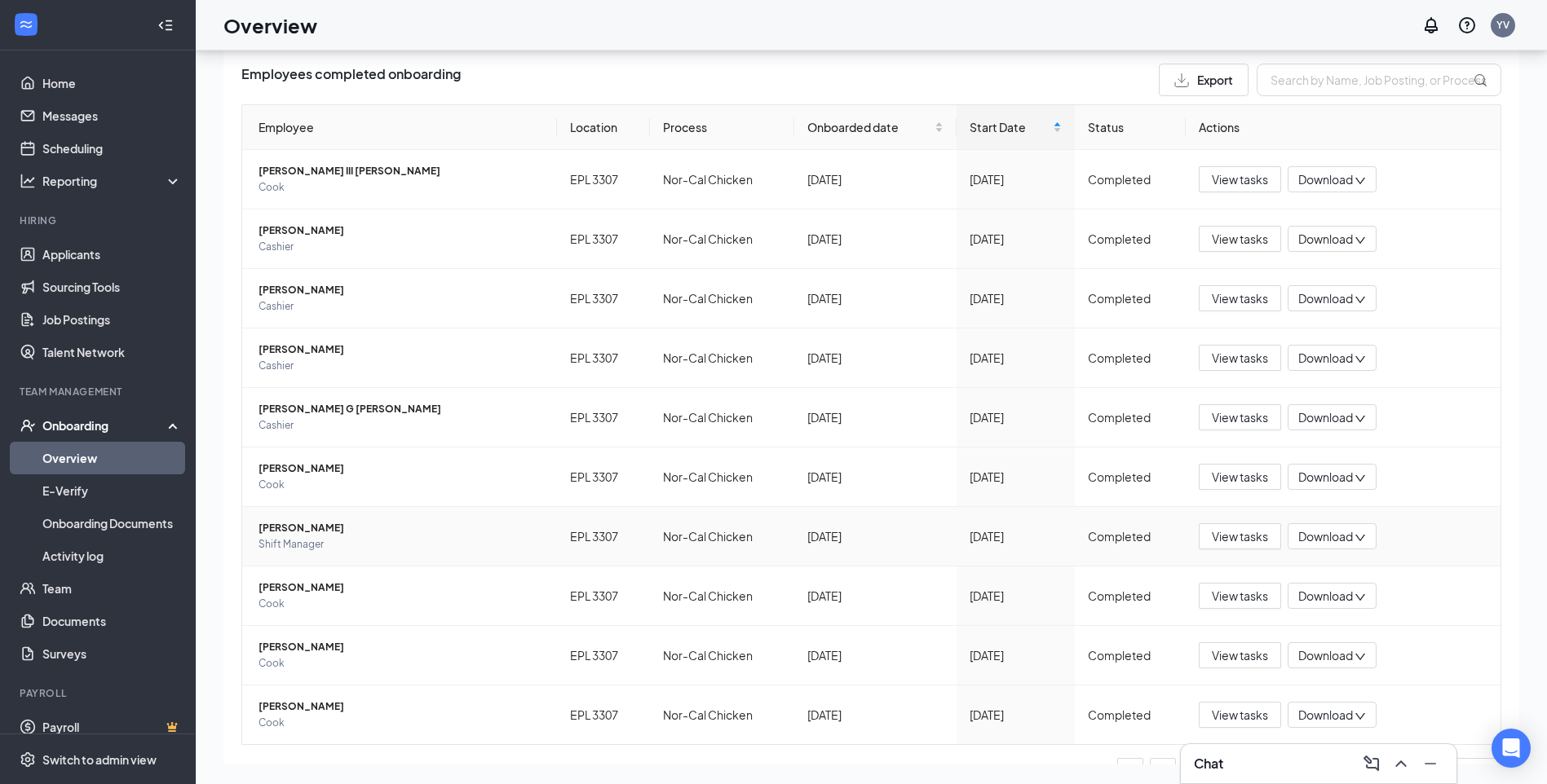
scroll to position [141, 0]
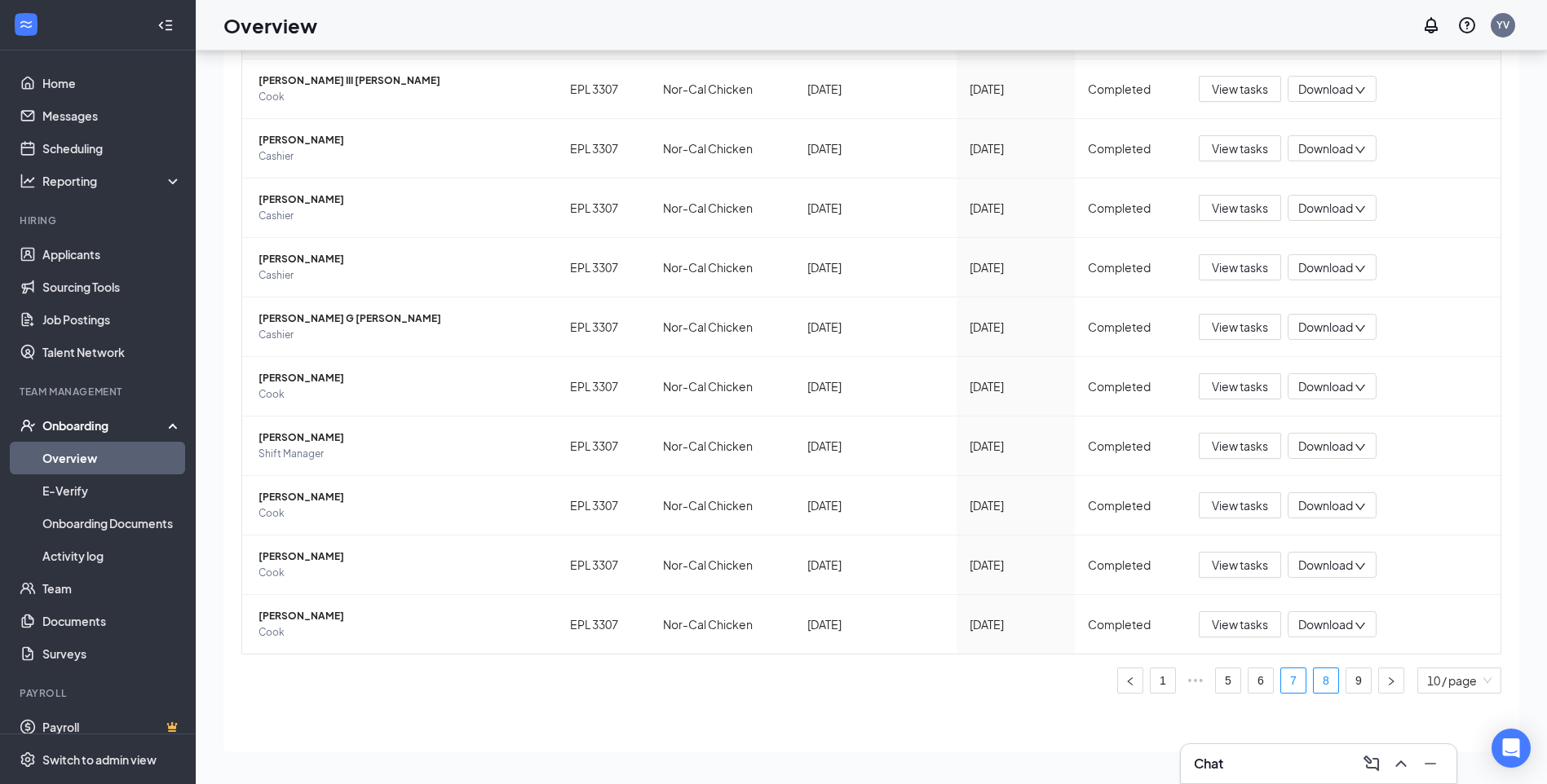
click at [1313, 682] on link "8" at bounding box center [1325, 680] width 25 height 25
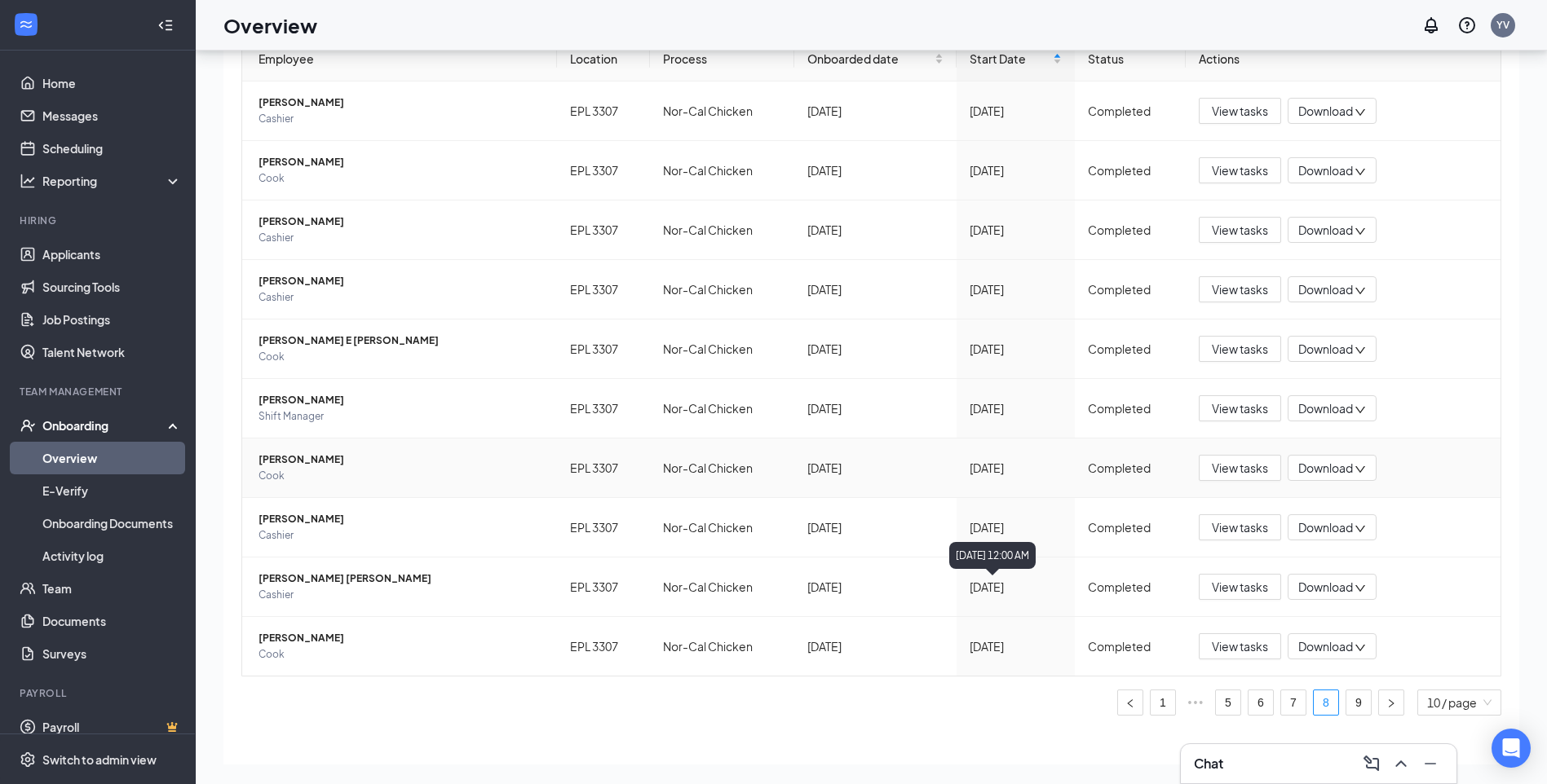
scroll to position [141, 0]
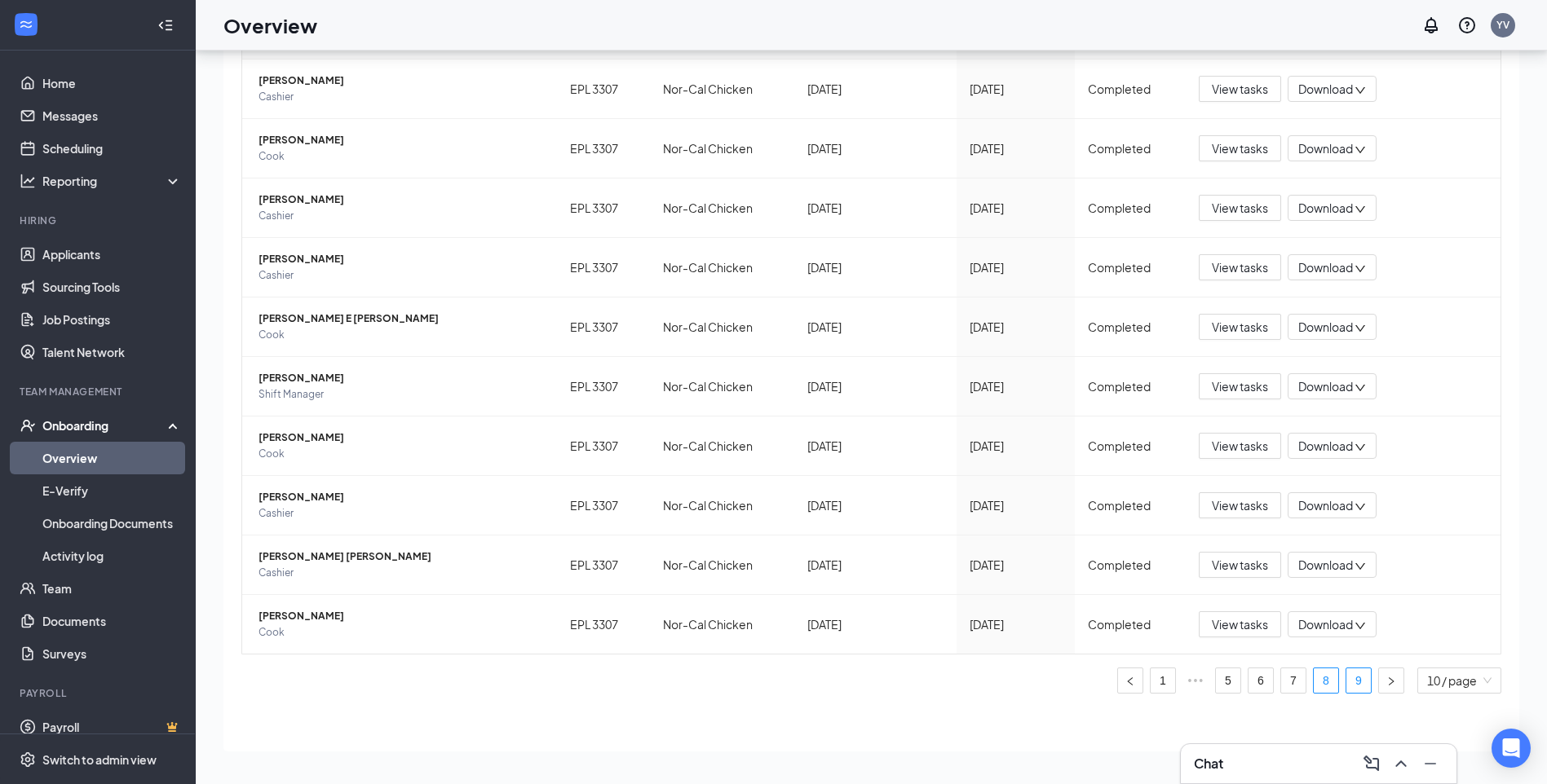
click at [1346, 677] on link "9" at bounding box center [1358, 680] width 25 height 25
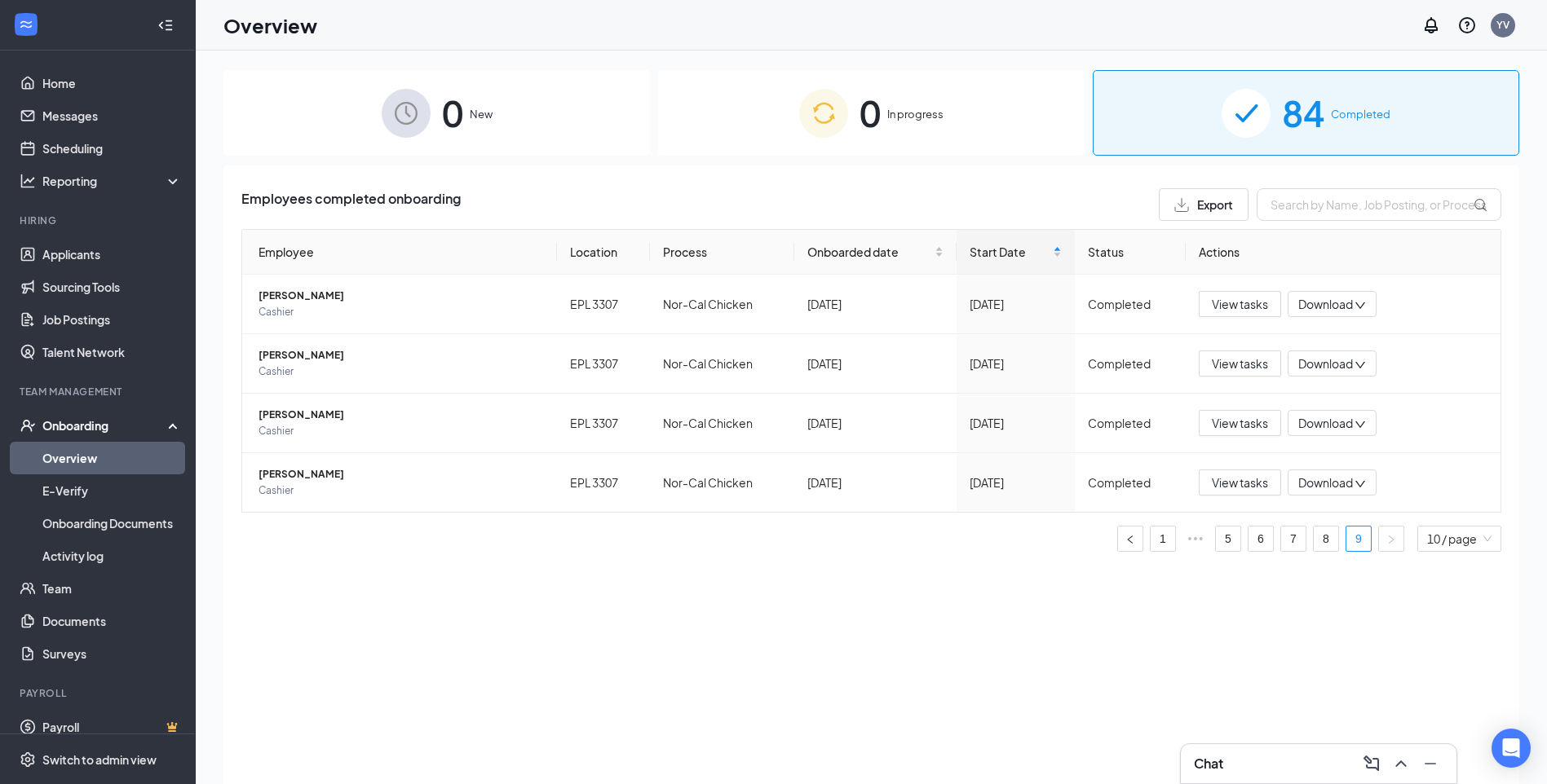
click at [1221, 208] on span "Export" at bounding box center [1215, 204] width 36 height 11
click at [1318, 208] on input "text" at bounding box center [1378, 205] width 245 height 32
type input "[PERSON_NAME]"
